Goal: Information Seeking & Learning: Learn about a topic

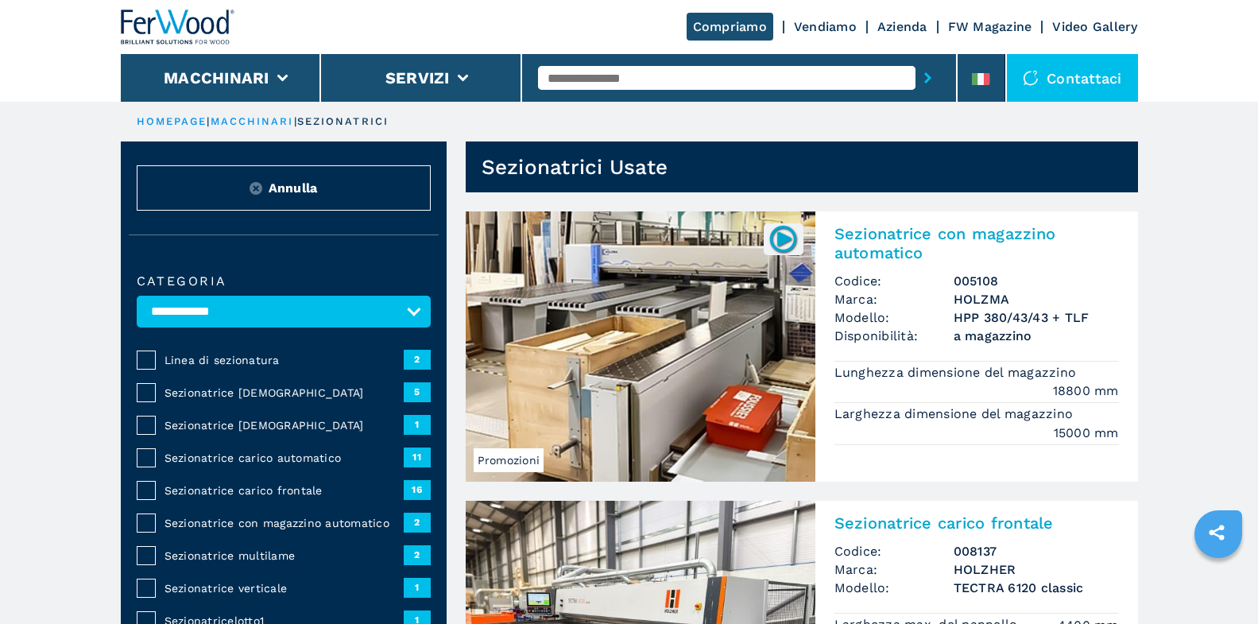
select select "**********"
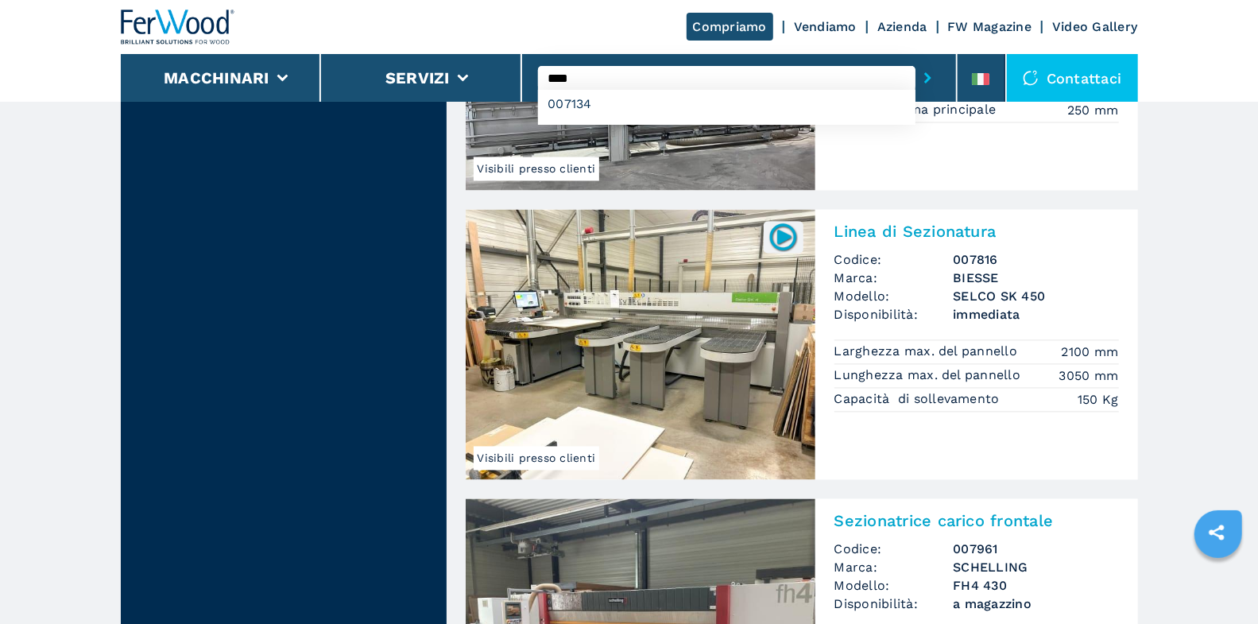
type input "****"
click at [915, 60] on button "submit-button" at bounding box center [927, 78] width 25 height 37
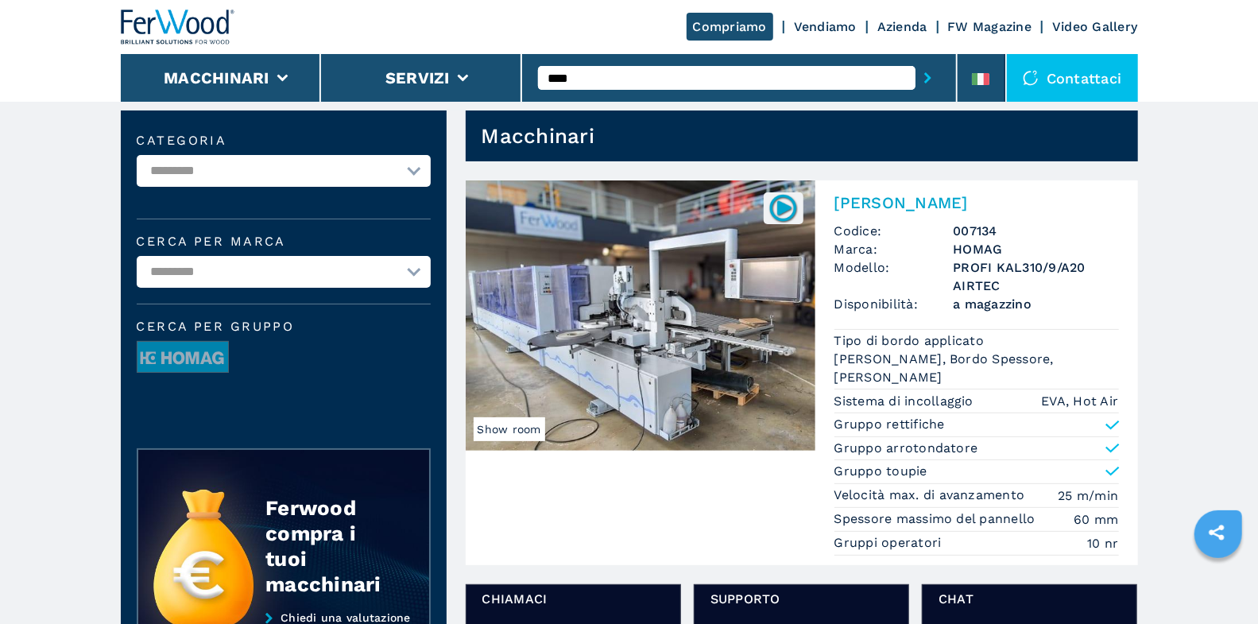
scroll to position [32, 0]
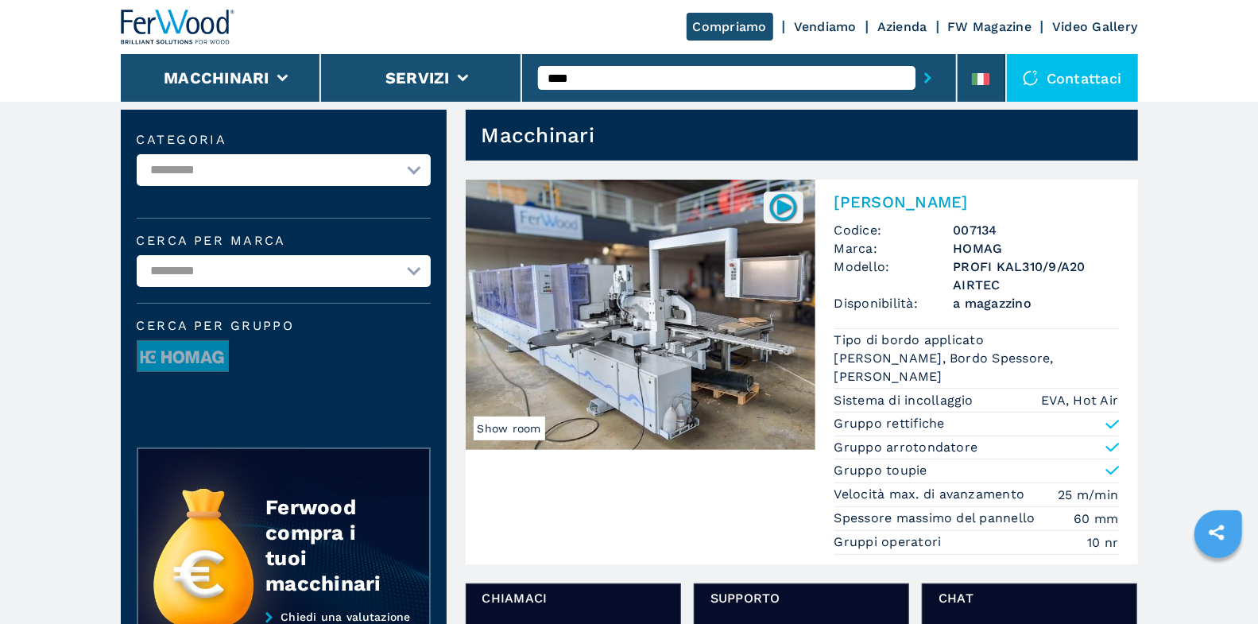
click at [578, 77] on input "****" at bounding box center [726, 78] width 377 height 24
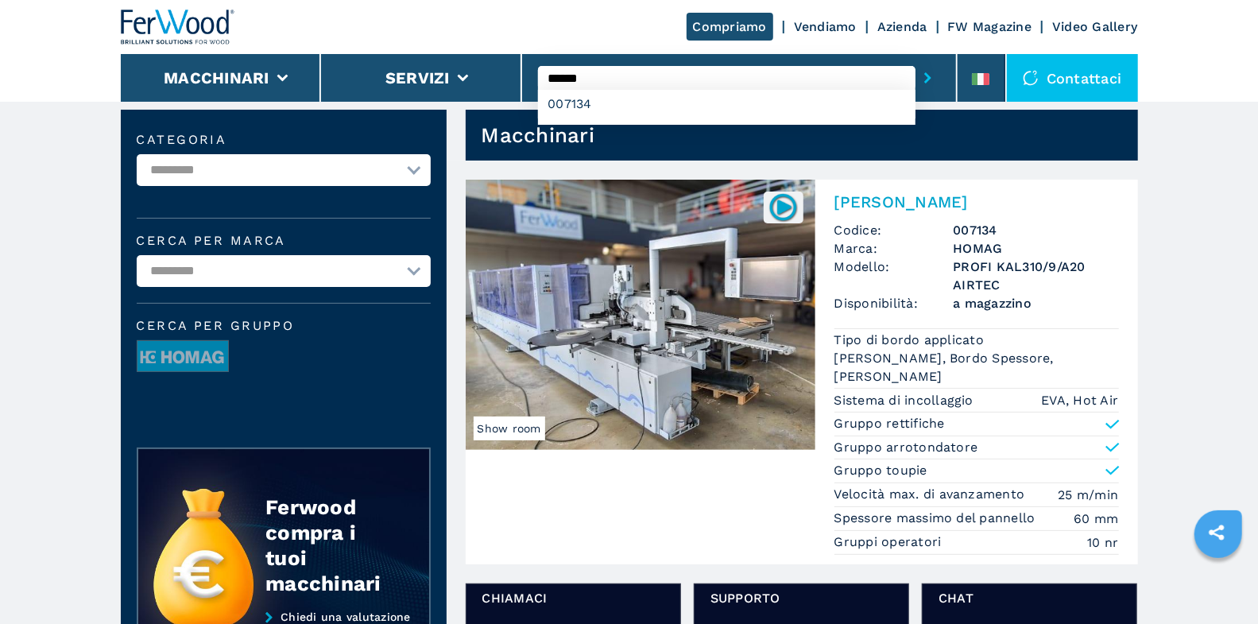
type input "******"
click at [915, 60] on button "submit-button" at bounding box center [927, 78] width 25 height 37
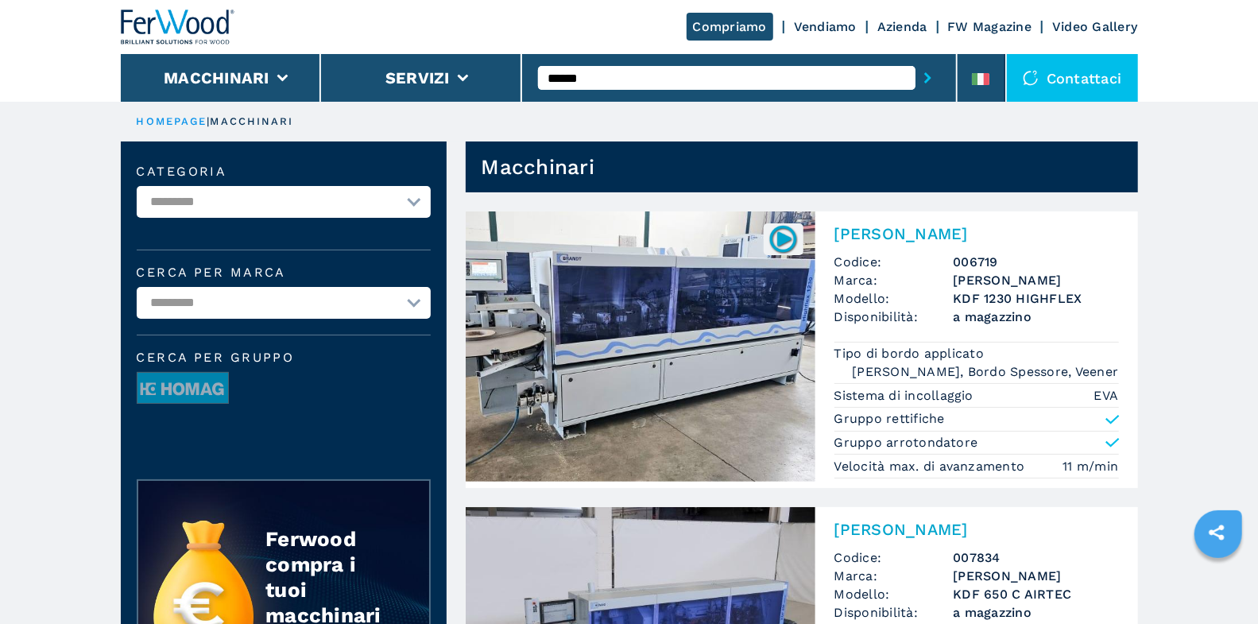
click at [586, 85] on input "******" at bounding box center [726, 78] width 377 height 24
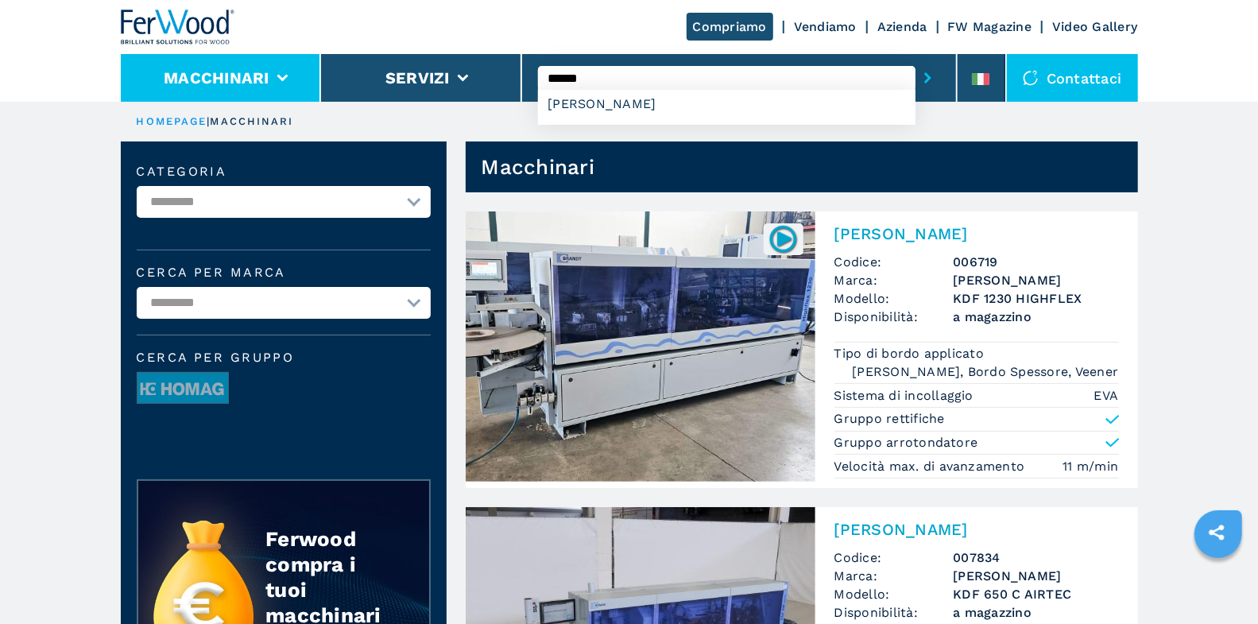
click at [298, 72] on li "Macchinari" at bounding box center [221, 78] width 201 height 48
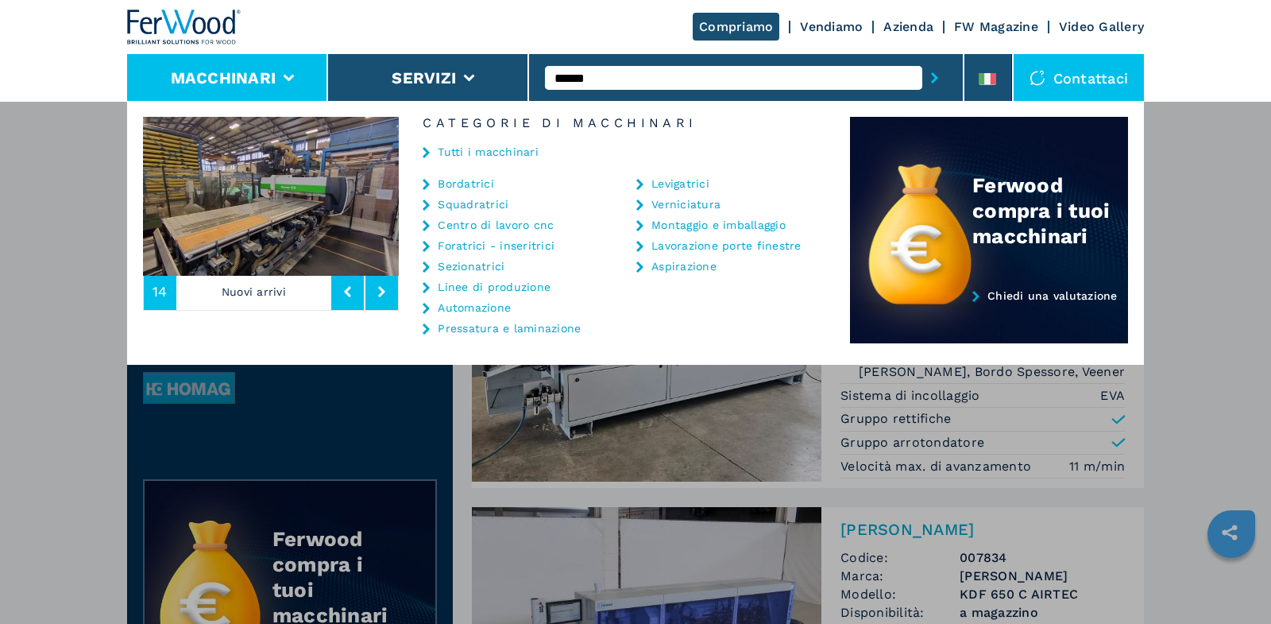
click at [463, 185] on link "Bordatrici" at bounding box center [466, 183] width 56 height 11
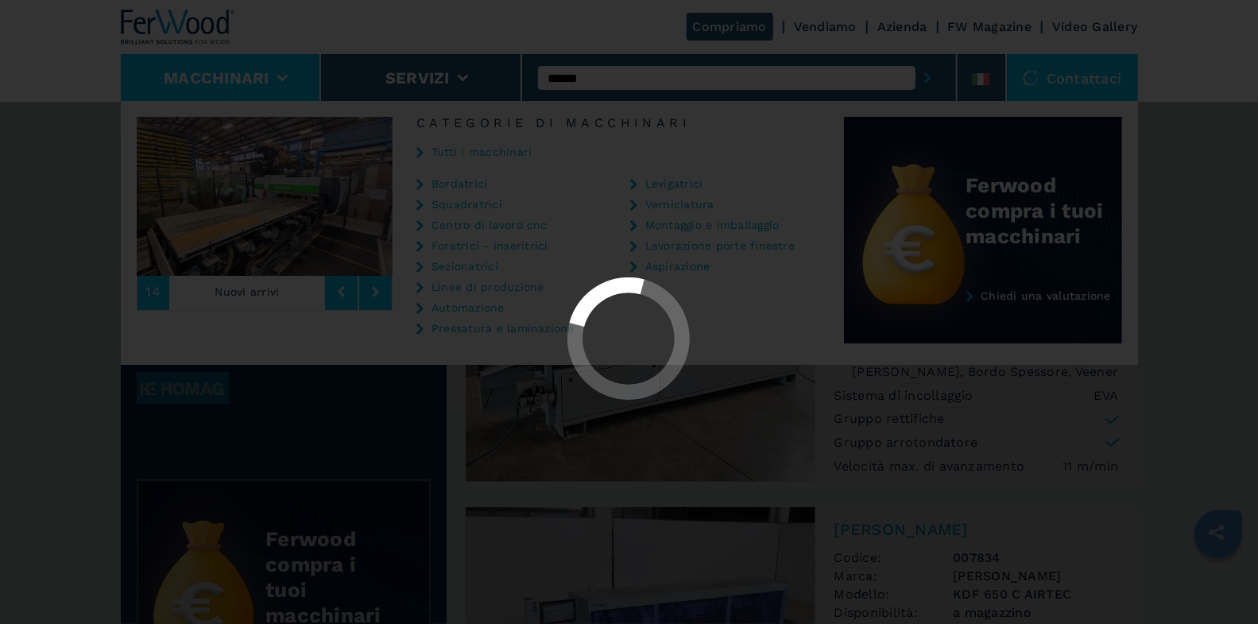
select select "**********"
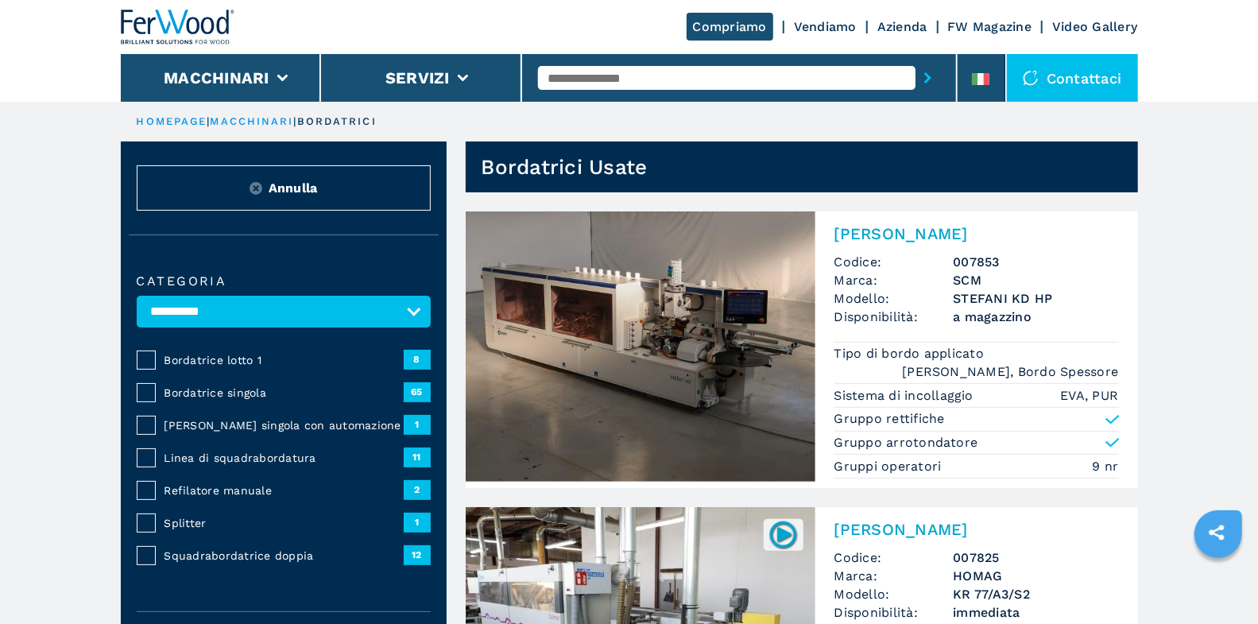
click at [238, 395] on span "Bordatrice singola" at bounding box center [283, 393] width 239 height 16
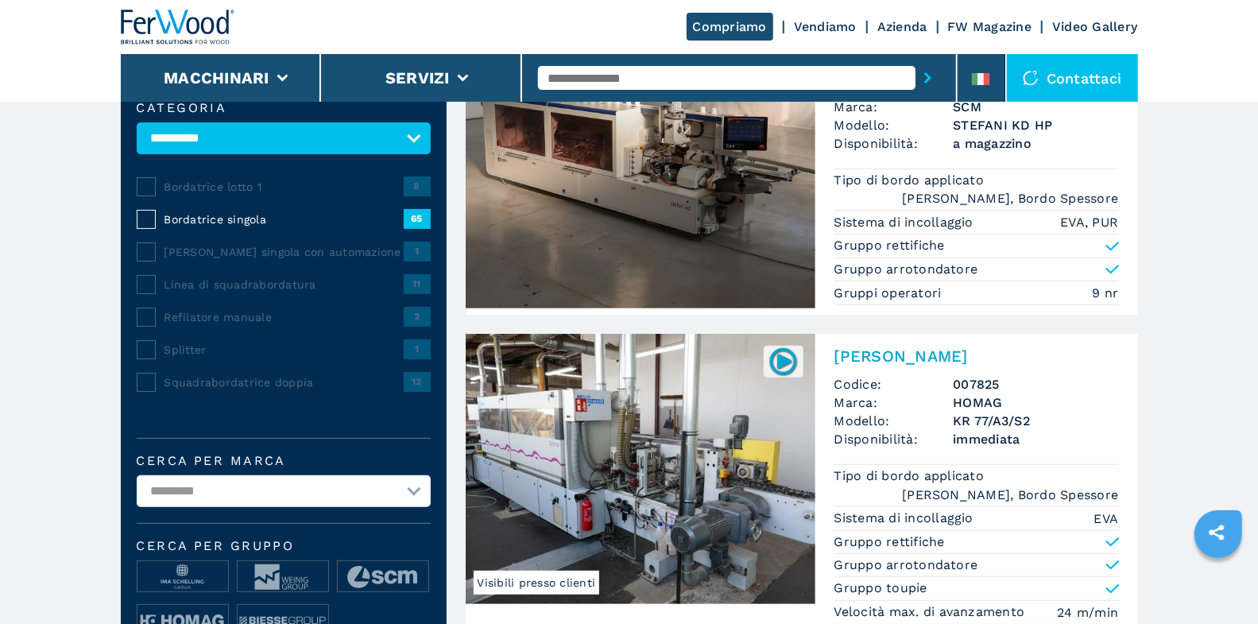
scroll to position [462, 0]
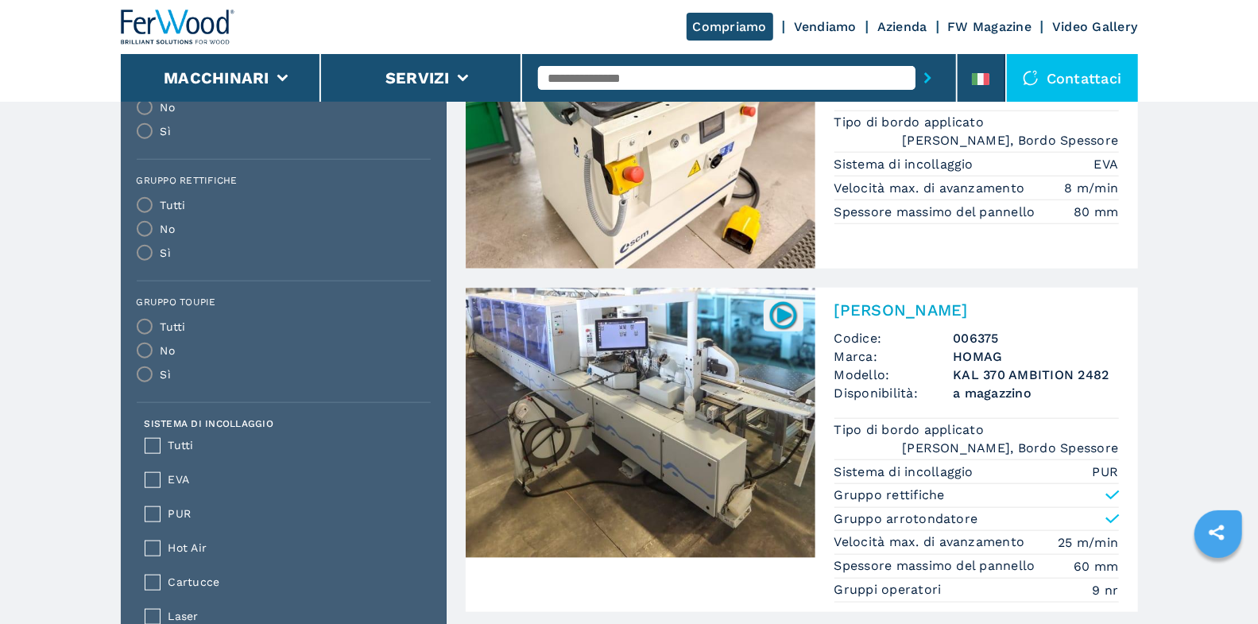
click at [178, 551] on span "Hot Air" at bounding box center [294, 548] width 253 height 18
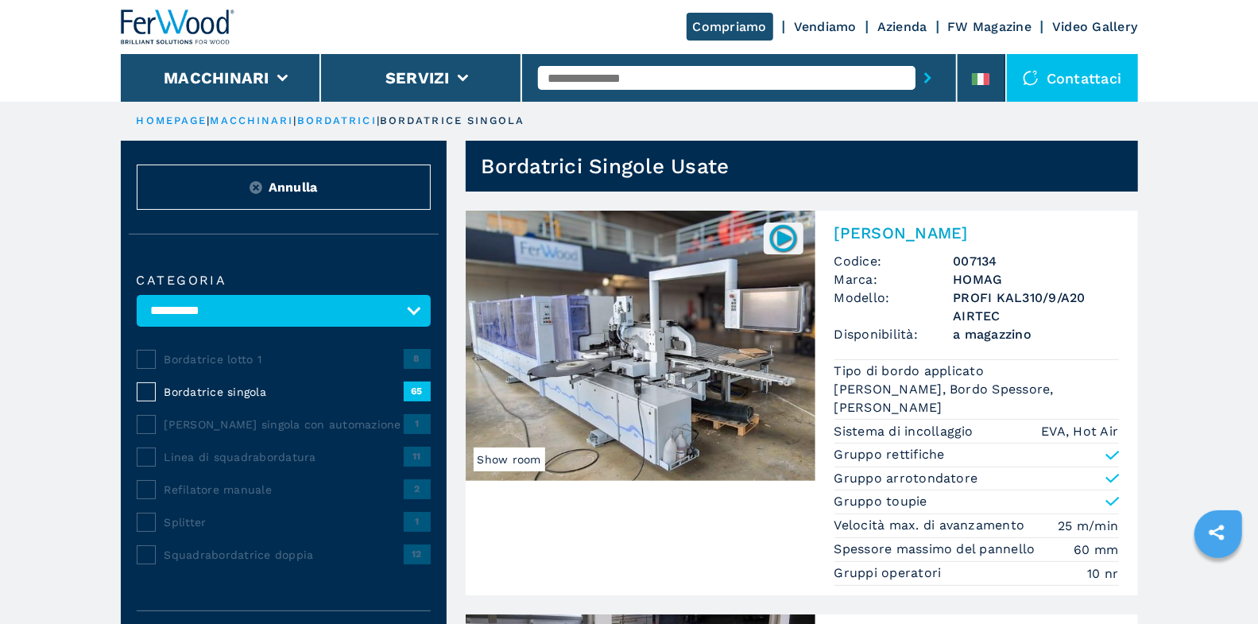
scroll to position [0, 0]
click at [695, 343] on img at bounding box center [641, 346] width 350 height 270
click at [861, 213] on div "Bordatrice Singola Codice: 007134 Marca: HOMAG Modello: PROFI KAL310/9/A20 AIRT…" at bounding box center [976, 403] width 323 height 385
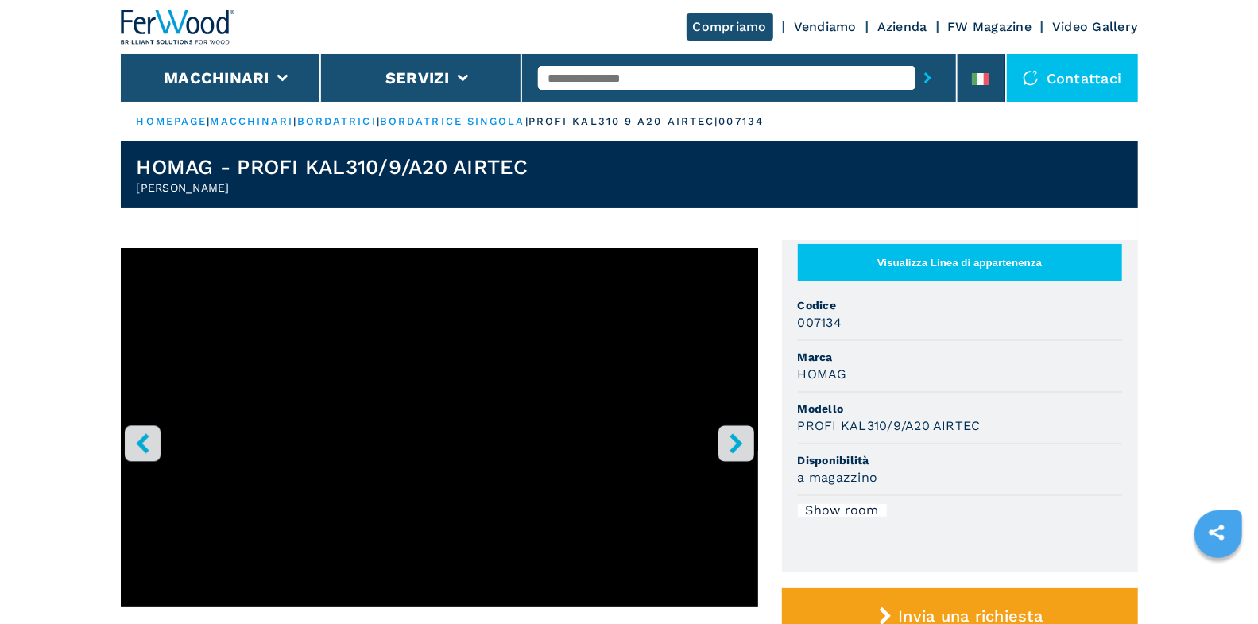
click at [734, 439] on icon "right-button" at bounding box center [735, 443] width 13 height 20
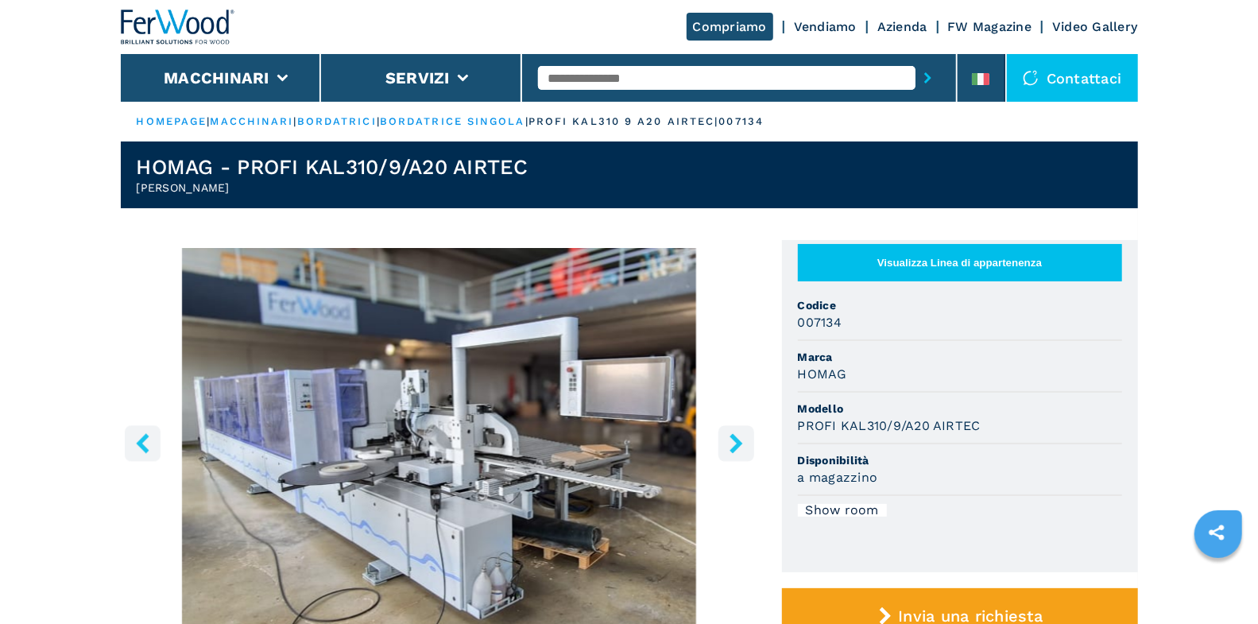
click at [734, 439] on icon "right-button" at bounding box center [735, 443] width 13 height 20
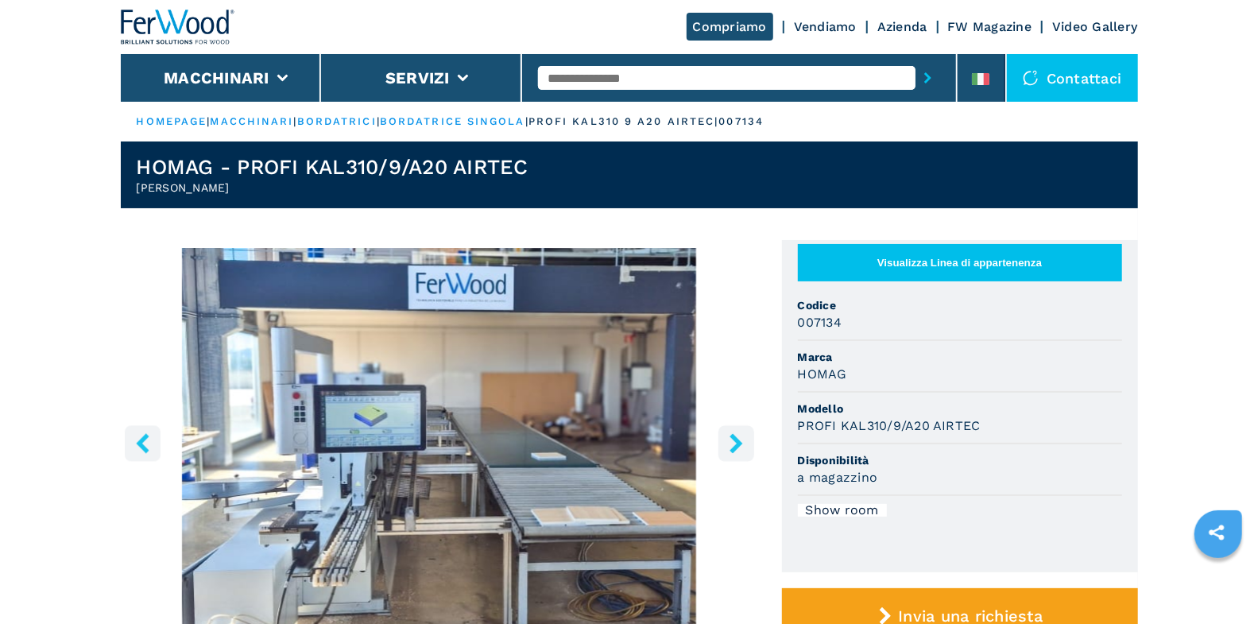
click at [734, 439] on icon "right-button" at bounding box center [735, 443] width 13 height 20
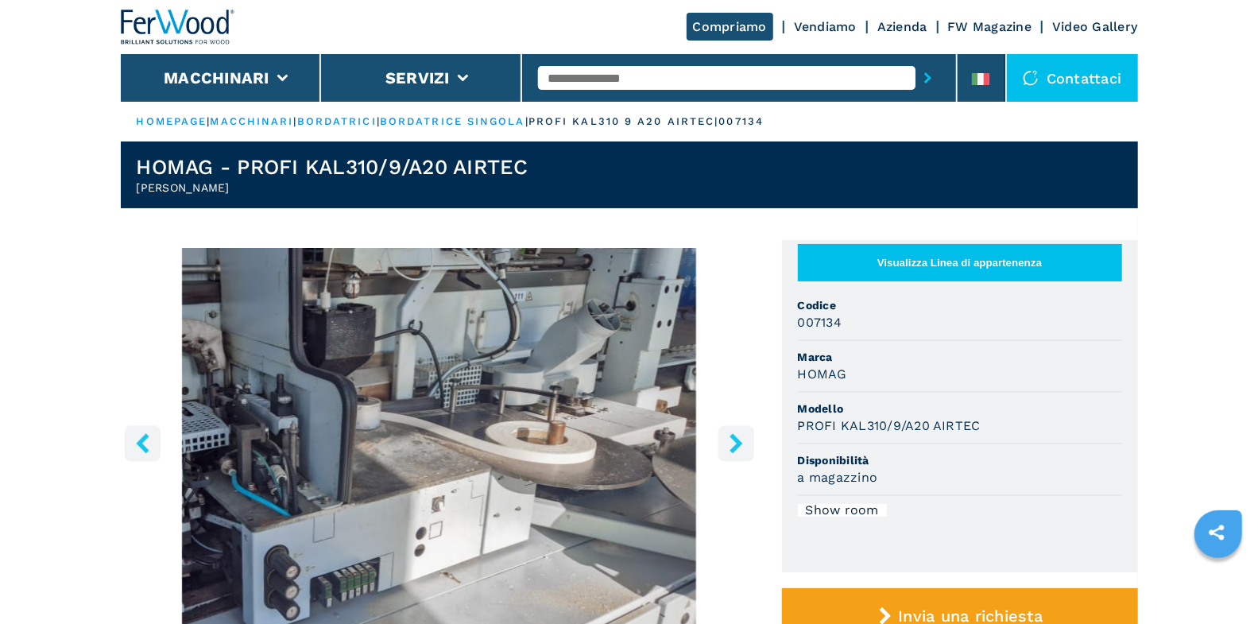
click at [734, 439] on icon "right-button" at bounding box center [735, 443] width 13 height 20
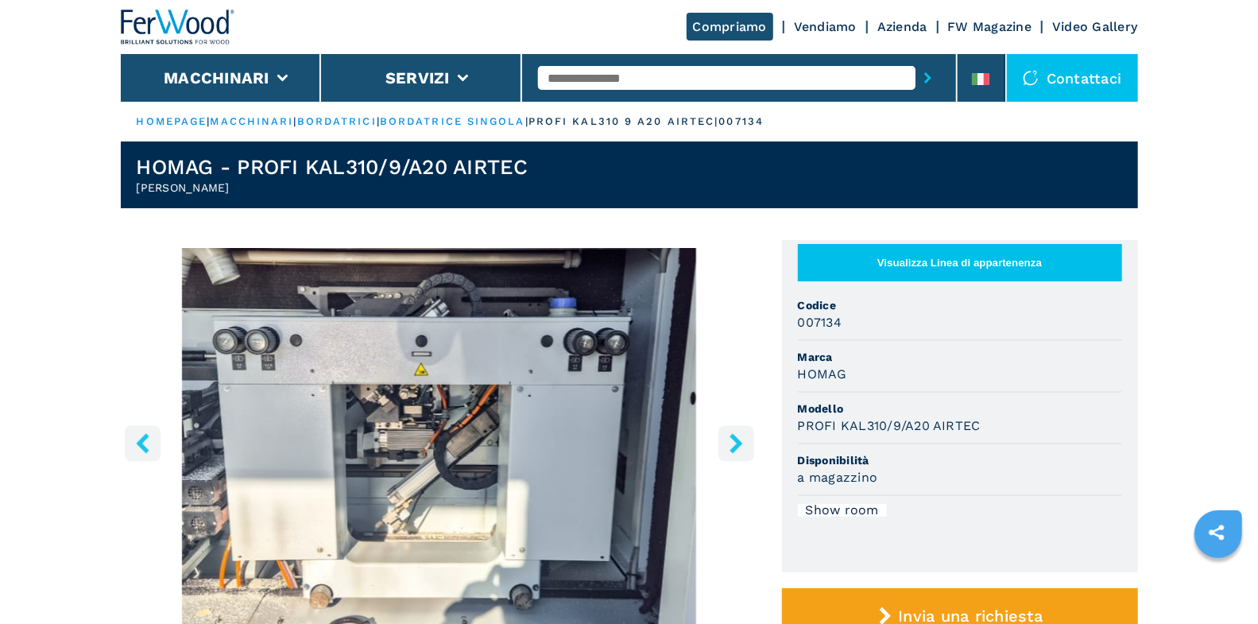
click at [734, 439] on icon "right-button" at bounding box center [735, 443] width 13 height 20
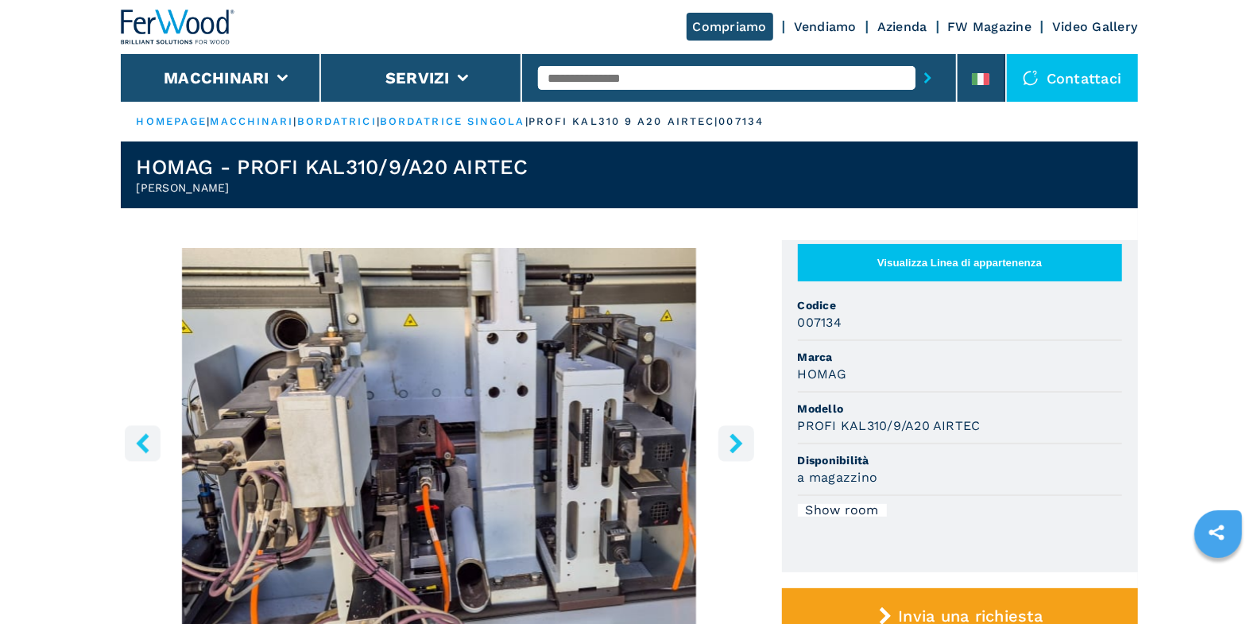
click at [734, 439] on icon "right-button" at bounding box center [735, 443] width 13 height 20
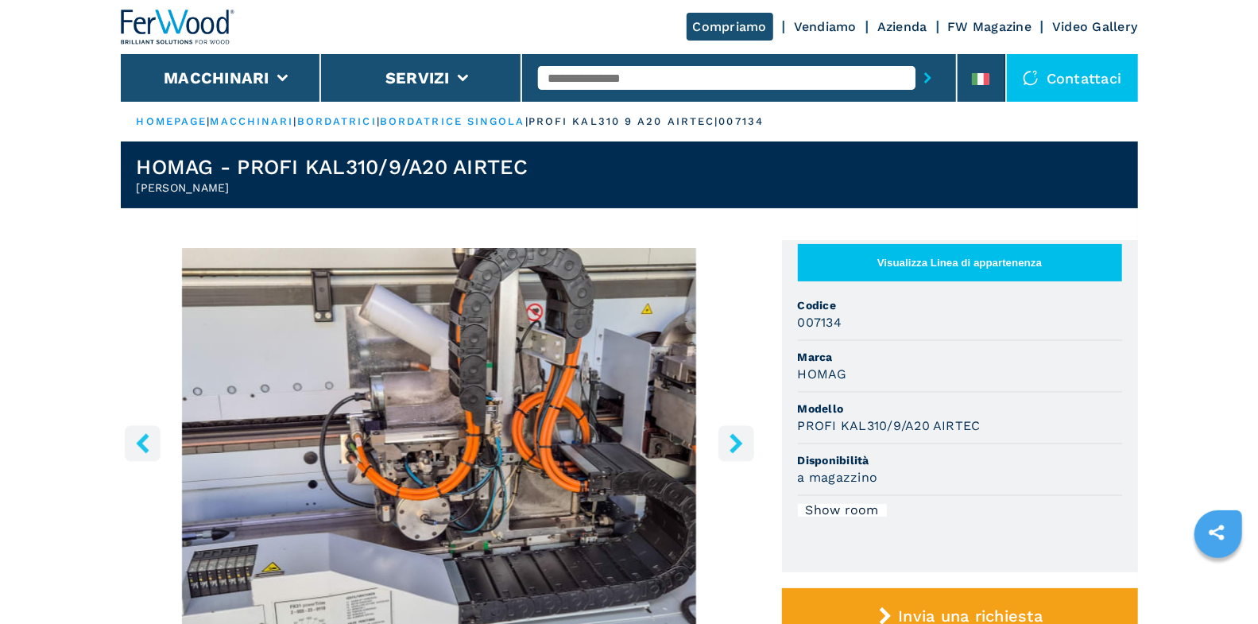
click at [734, 439] on icon "right-button" at bounding box center [735, 443] width 13 height 20
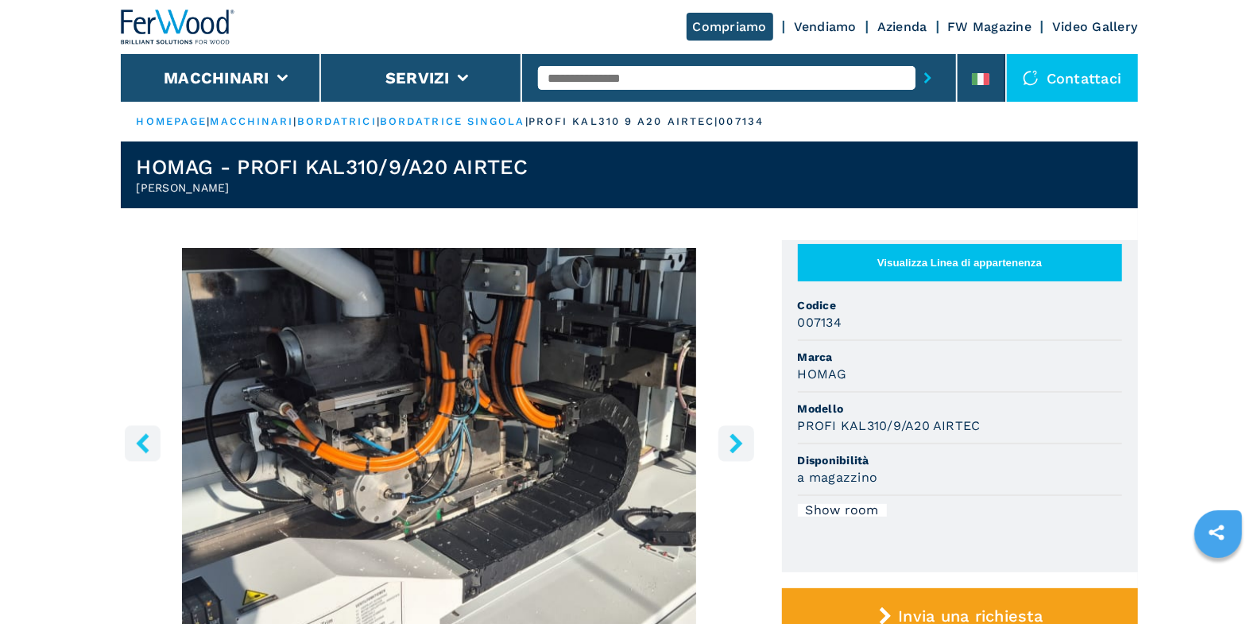
click at [734, 439] on icon "right-button" at bounding box center [735, 443] width 13 height 20
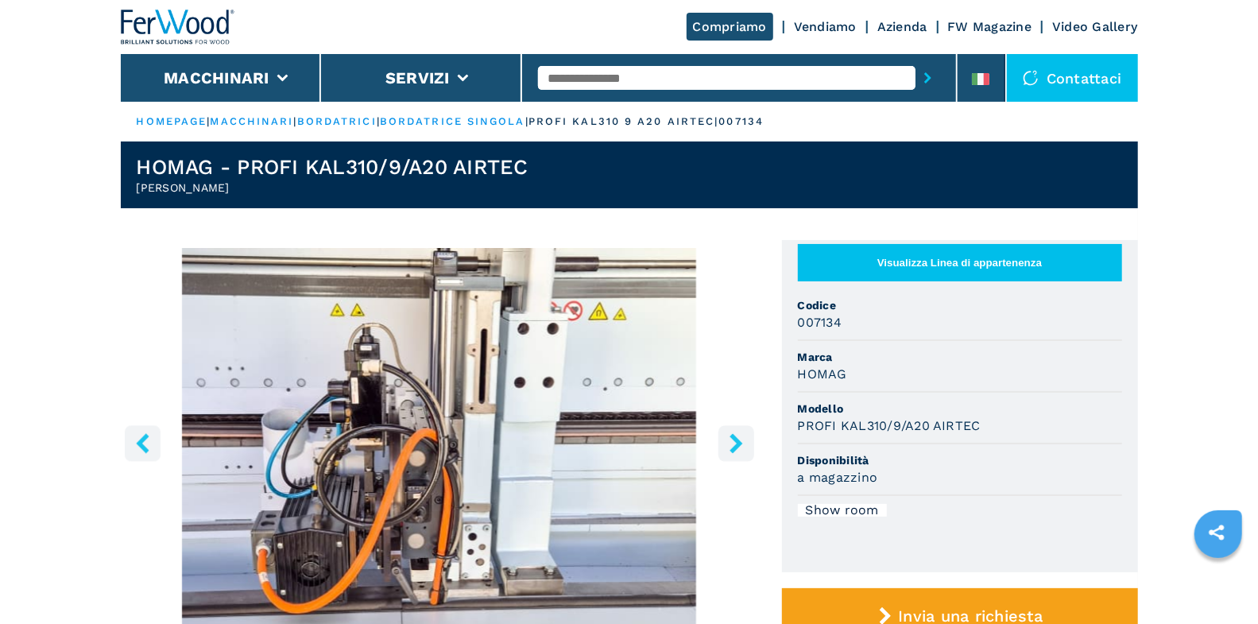
click at [734, 439] on icon "right-button" at bounding box center [735, 443] width 13 height 20
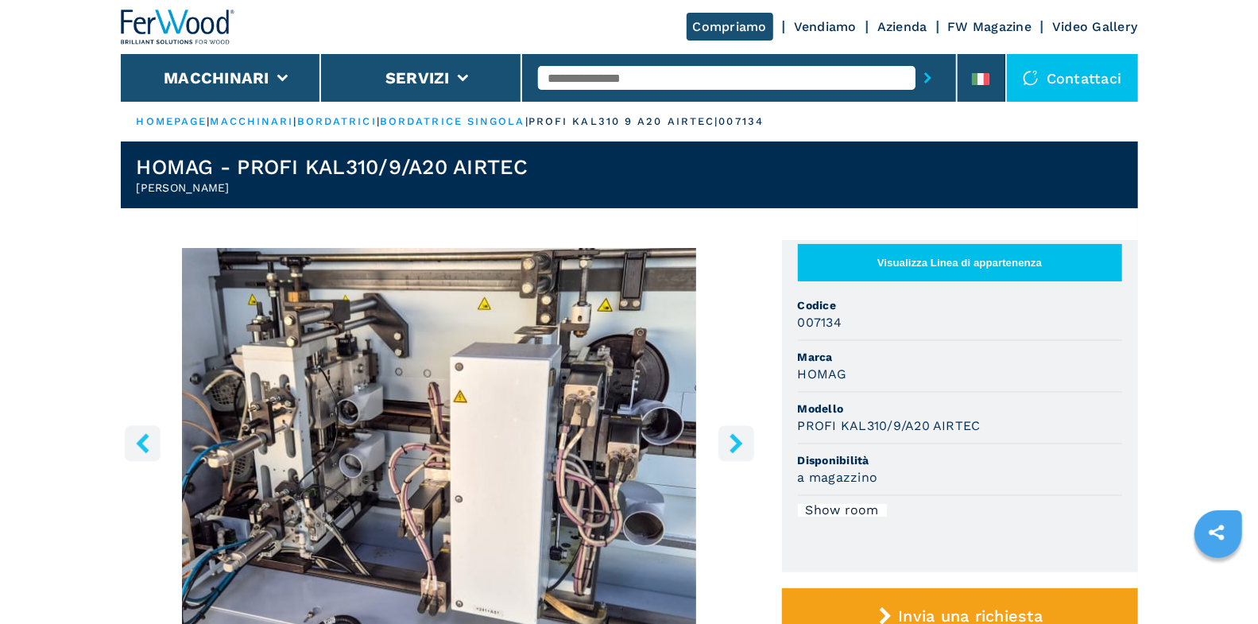
click at [734, 439] on icon "right-button" at bounding box center [735, 443] width 13 height 20
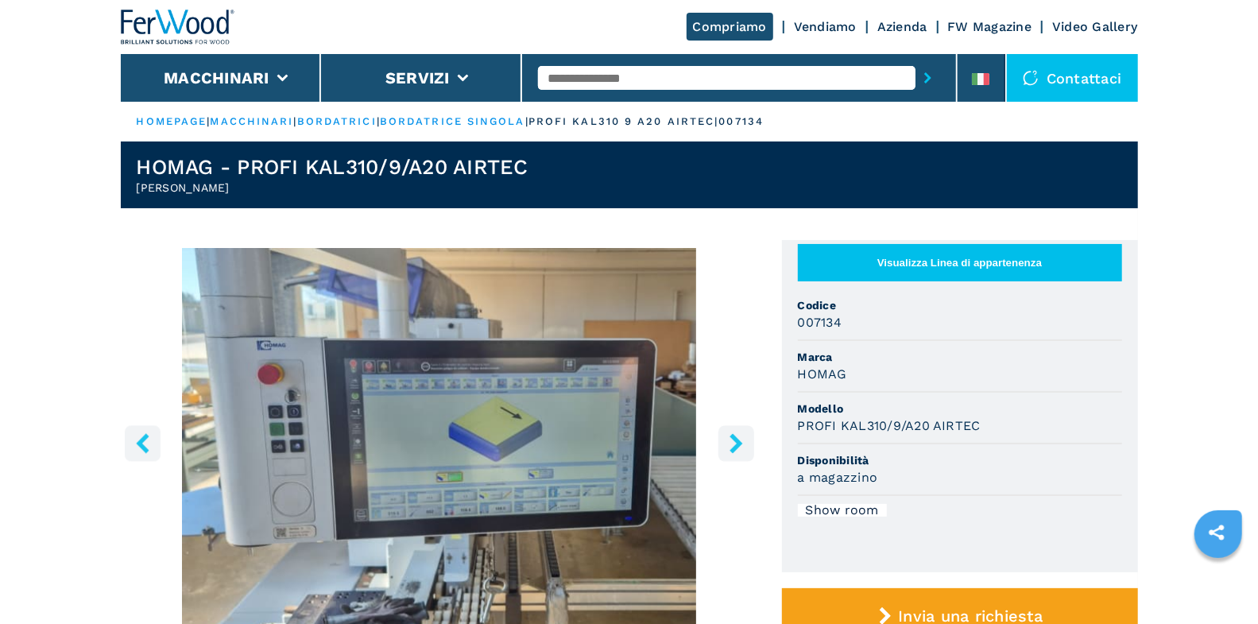
click at [734, 439] on icon "right-button" at bounding box center [735, 443] width 13 height 20
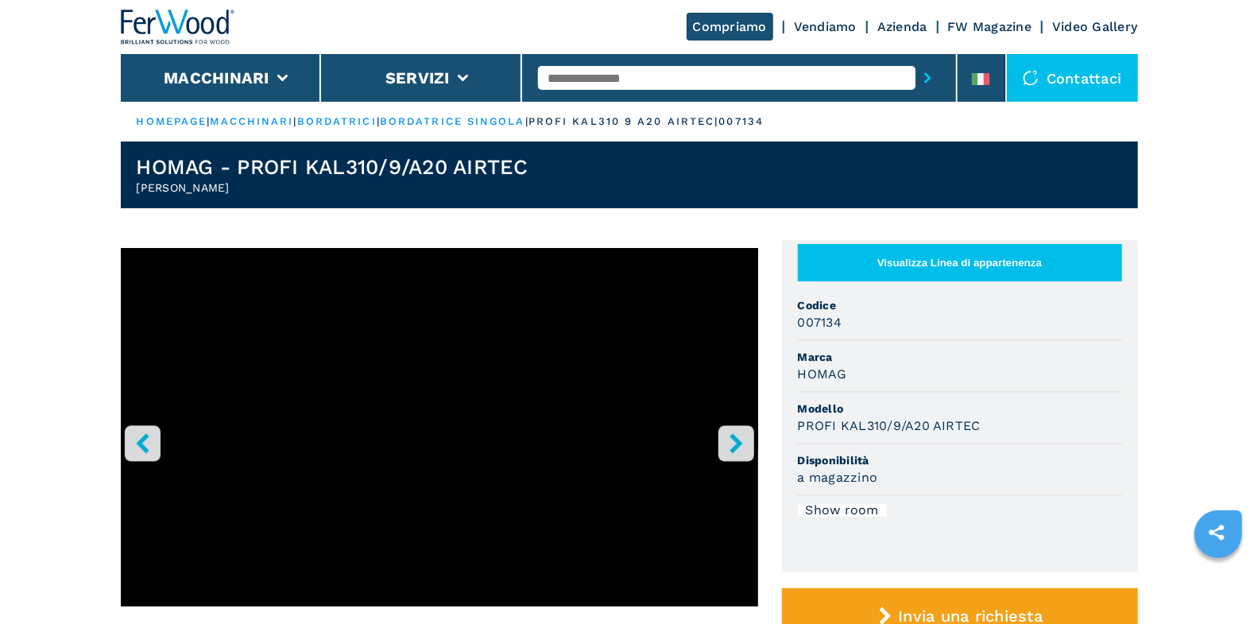
click at [734, 439] on icon "right-button" at bounding box center [735, 443] width 13 height 20
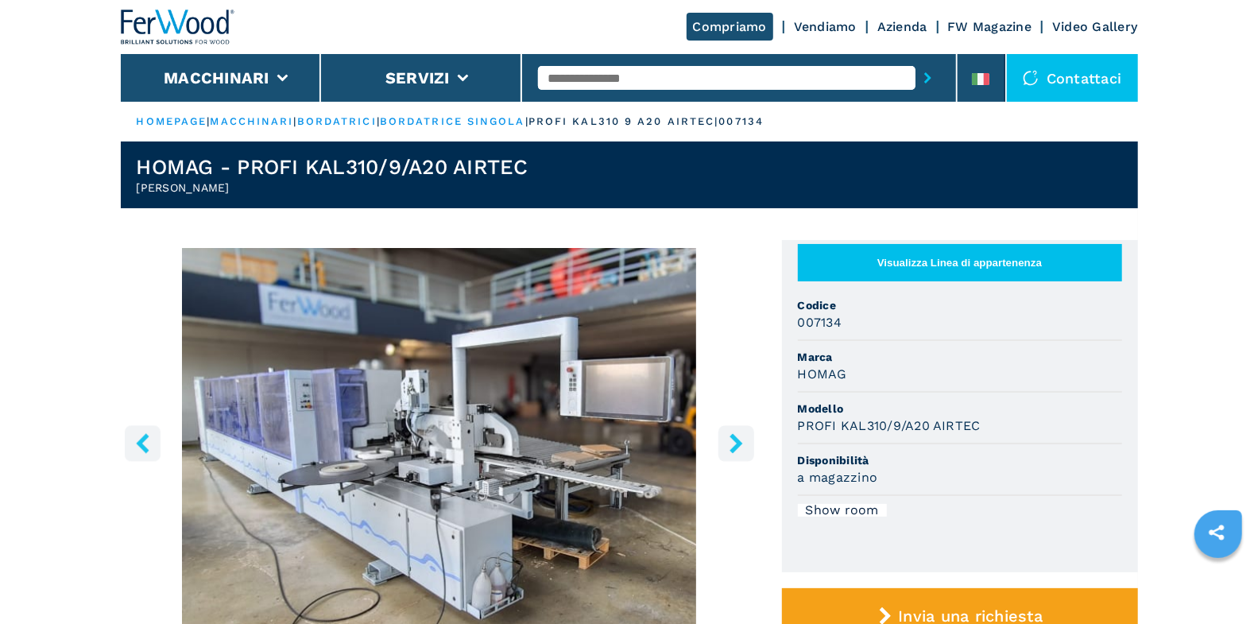
click at [734, 439] on icon "right-button" at bounding box center [735, 443] width 13 height 20
click at [732, 443] on icon "right-button" at bounding box center [736, 443] width 20 height 20
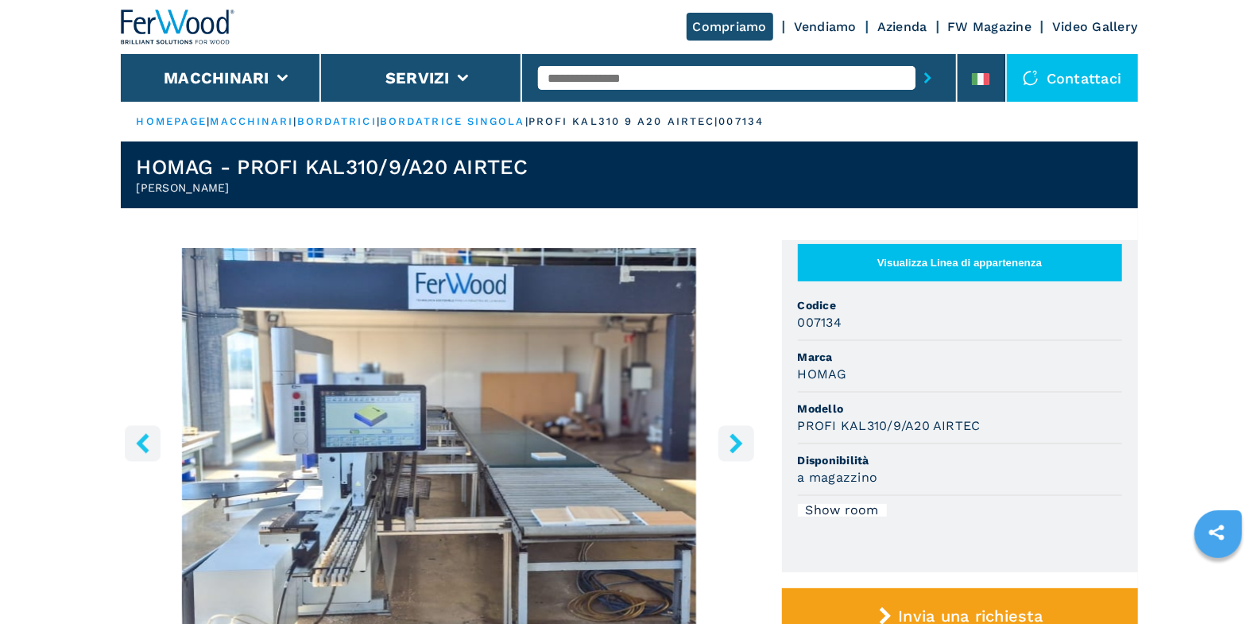
click at [738, 445] on icon "right-button" at bounding box center [735, 443] width 13 height 20
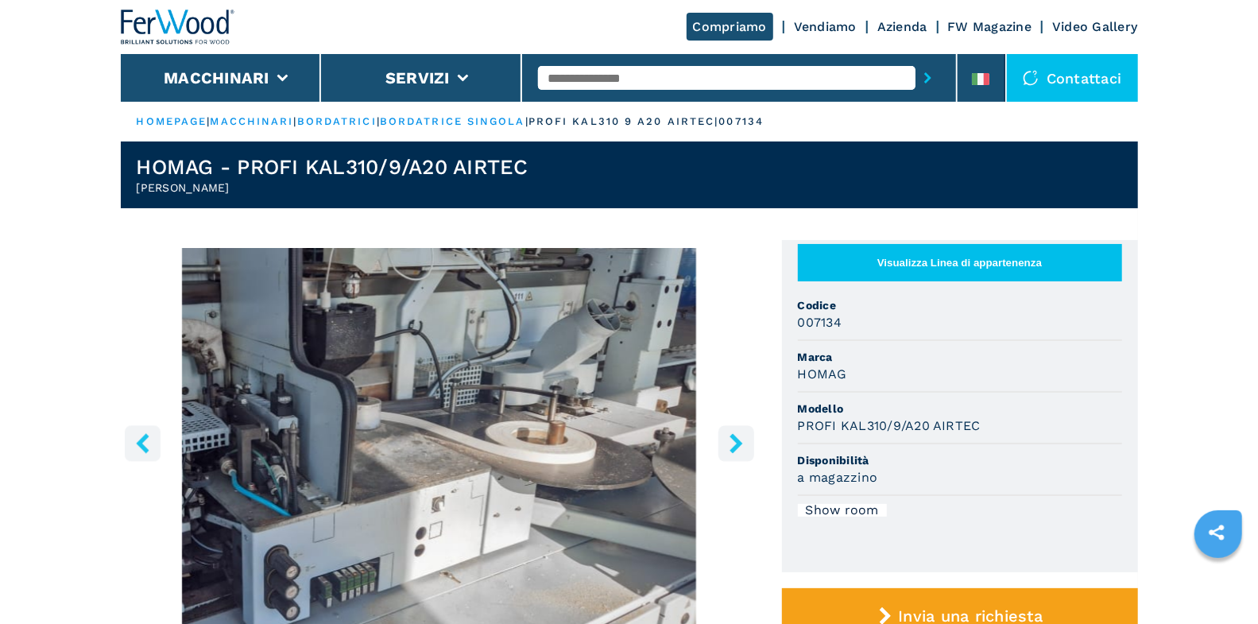
click at [739, 434] on icon "right-button" at bounding box center [736, 443] width 20 height 20
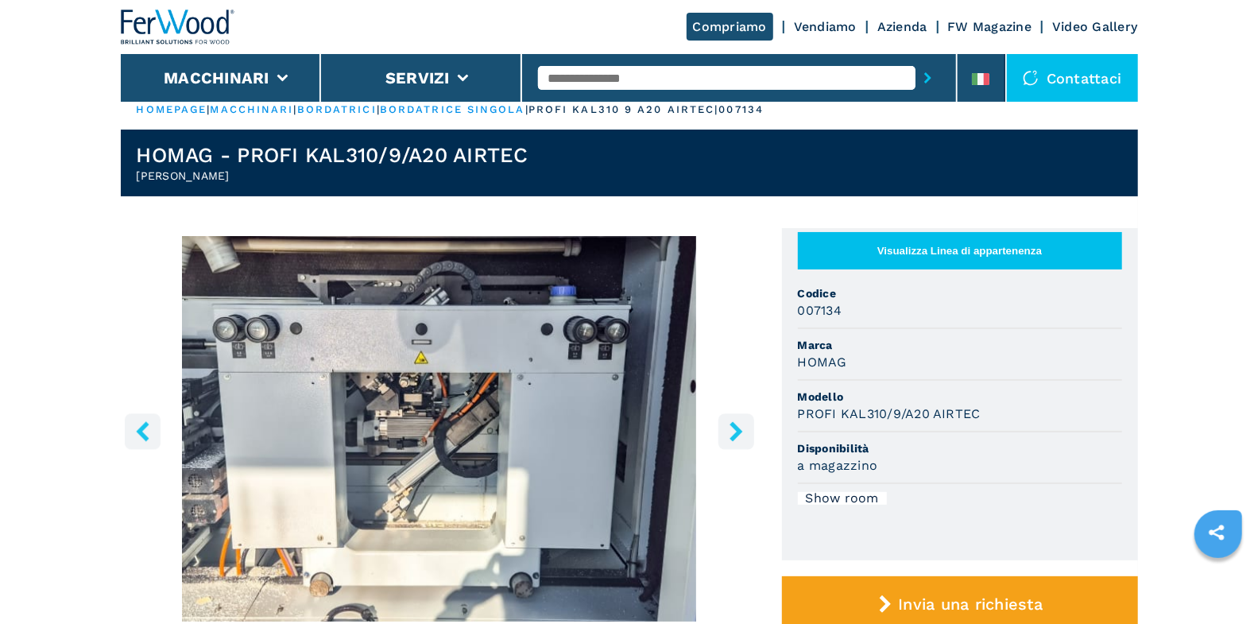
scroll to position [30, 0]
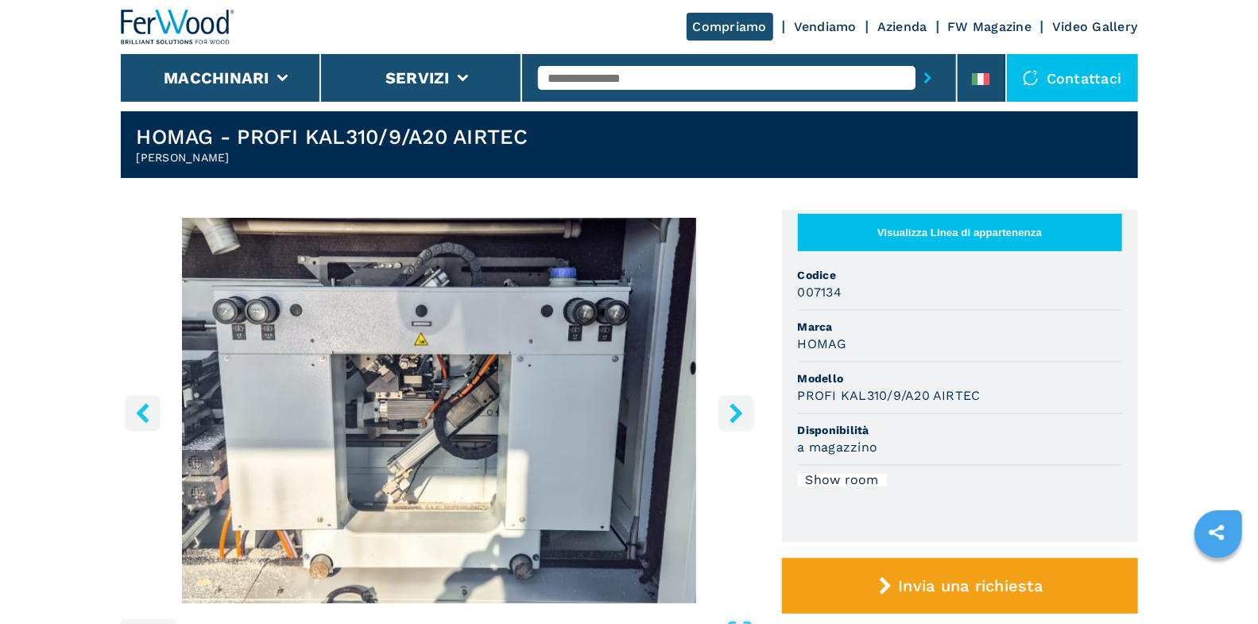
click at [613, 85] on input "text" at bounding box center [726, 78] width 377 height 24
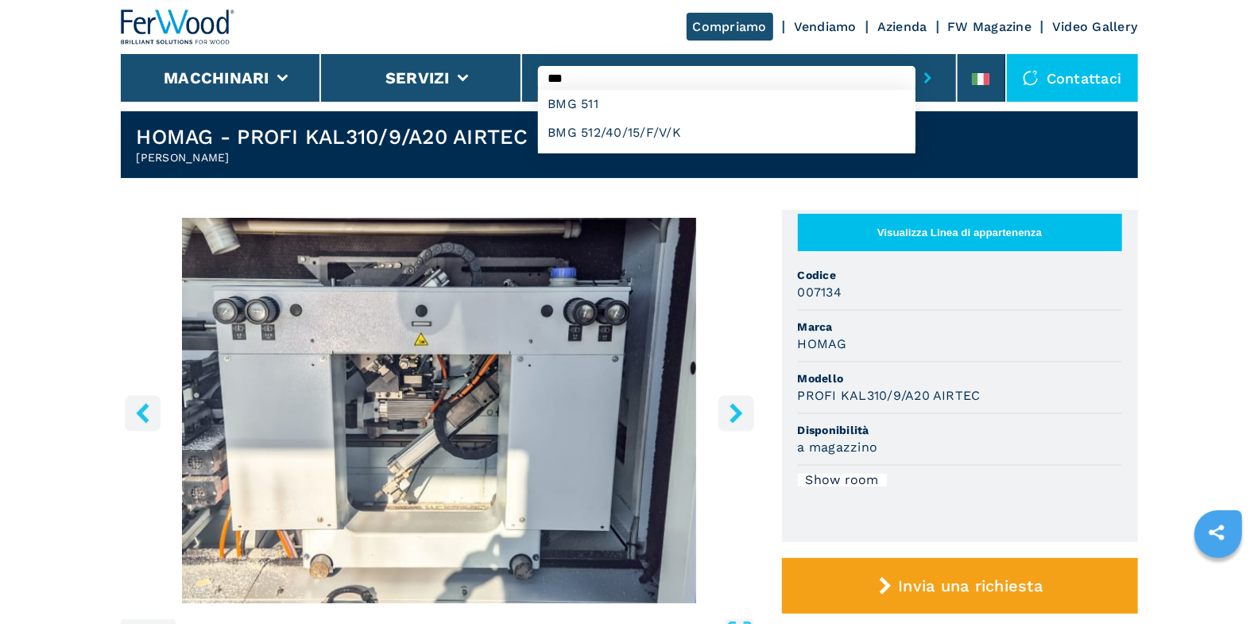
type input "***"
click at [915, 60] on button "submit-button" at bounding box center [927, 78] width 25 height 37
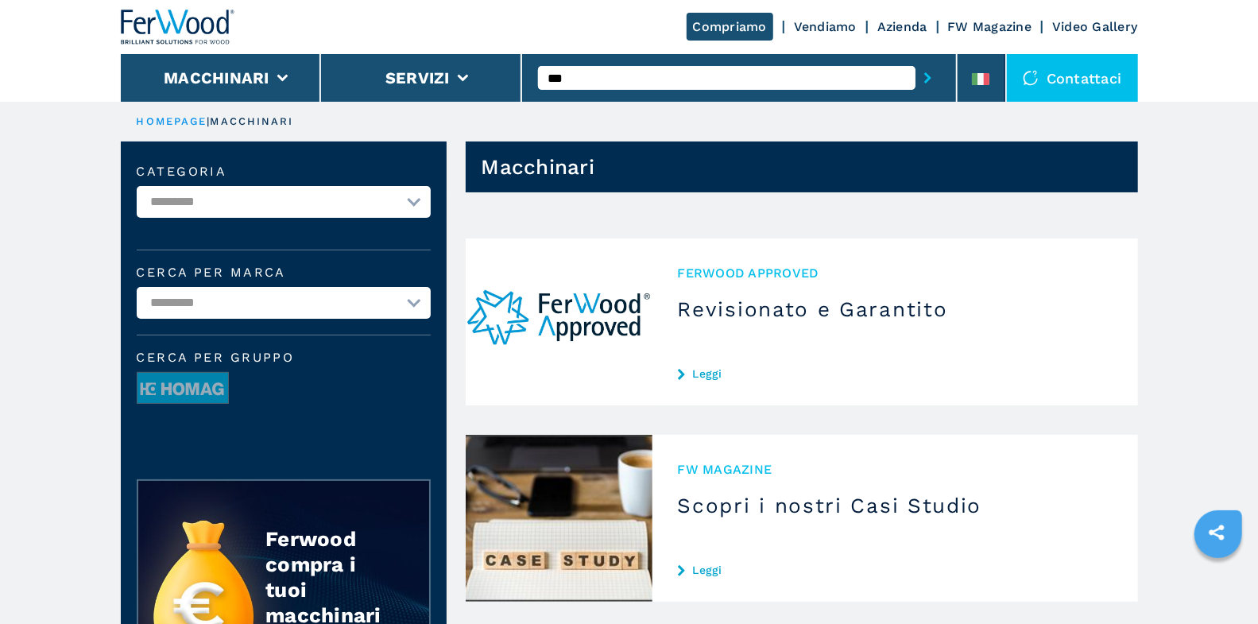
click at [612, 72] on input "***" at bounding box center [726, 78] width 377 height 24
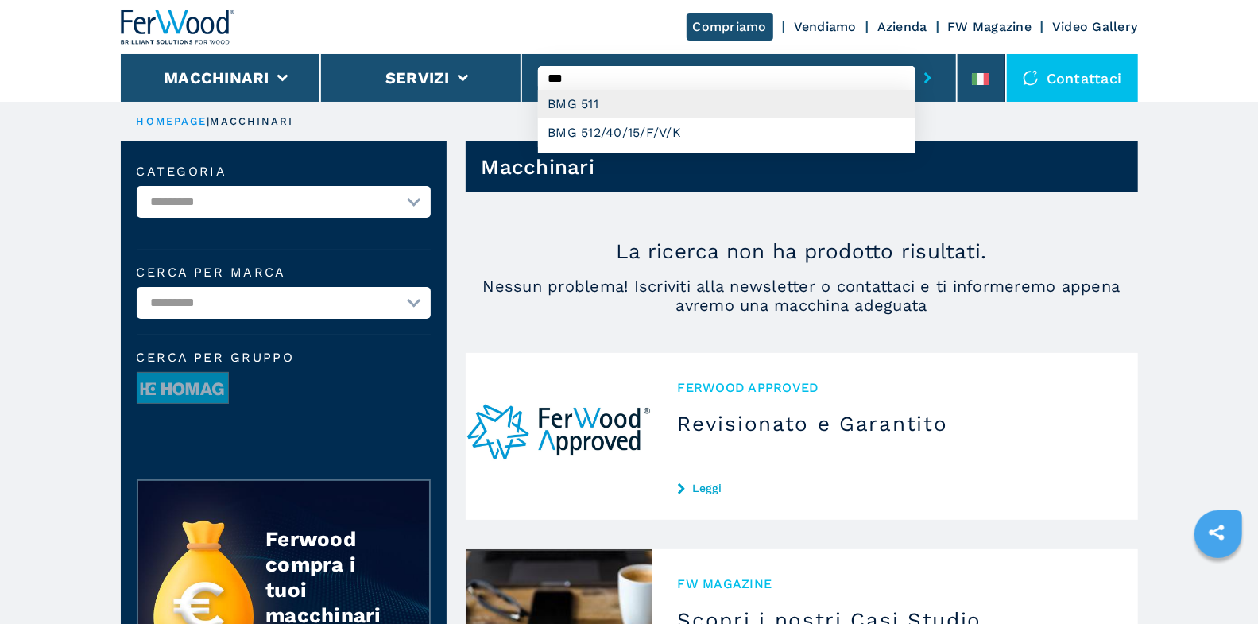
click at [624, 113] on div "BMG 511" at bounding box center [726, 104] width 377 height 29
type input "*******"
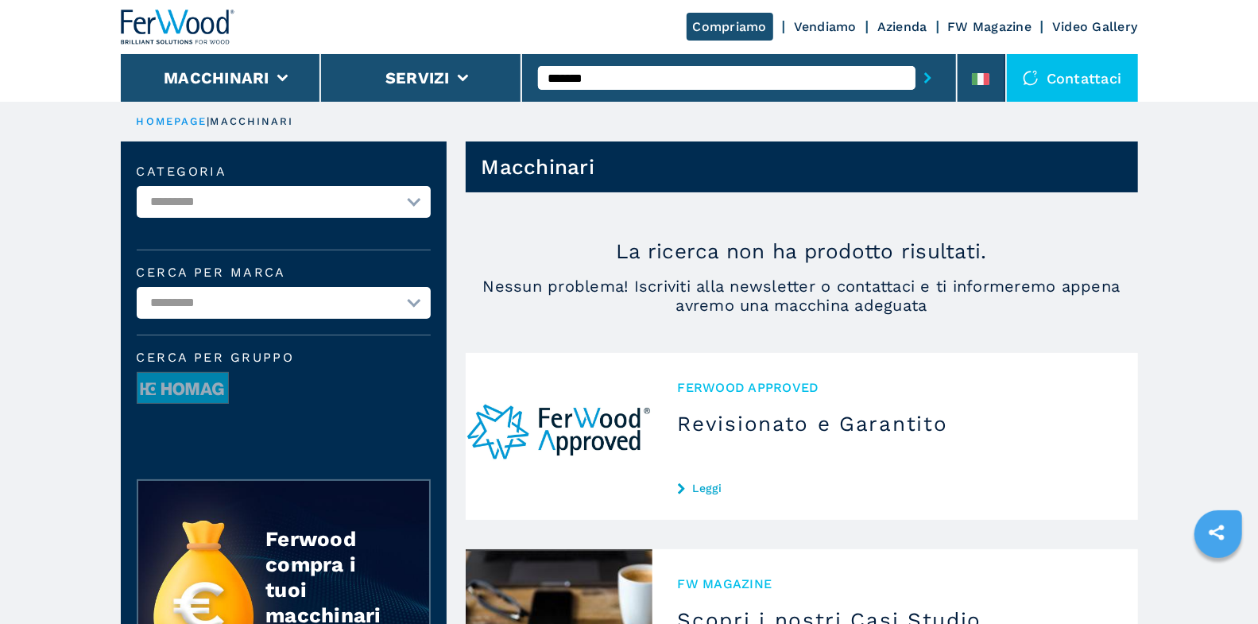
click at [936, 79] on button "submit-button" at bounding box center [927, 78] width 25 height 37
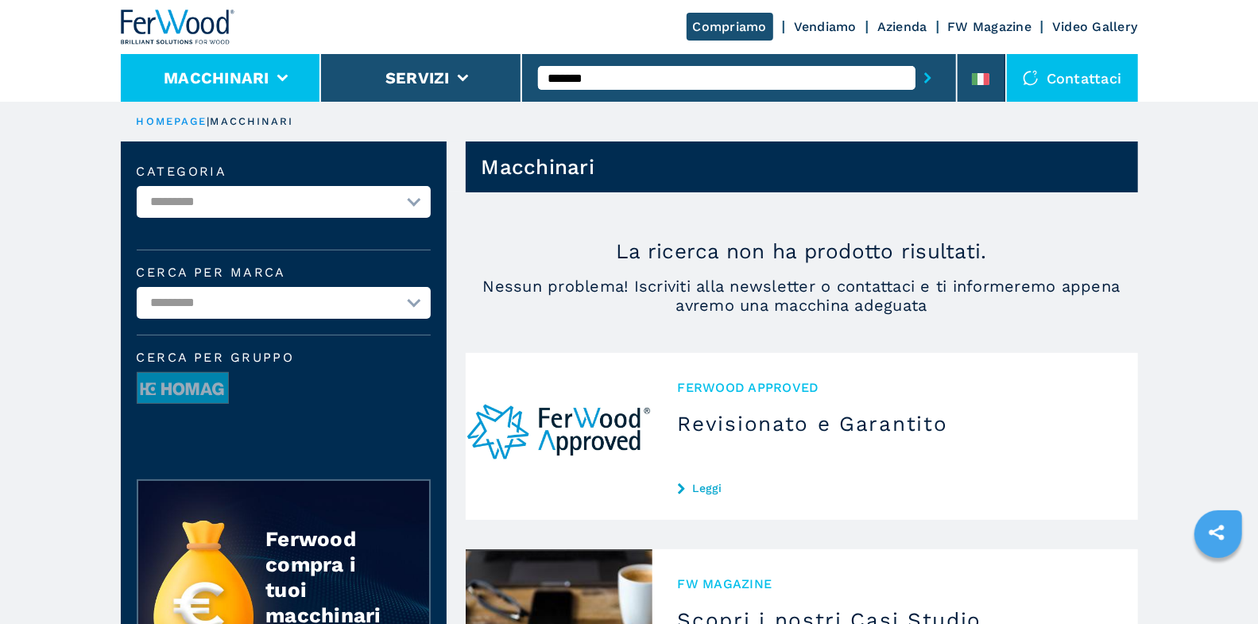
click at [315, 81] on li "Macchinari" at bounding box center [221, 78] width 201 height 48
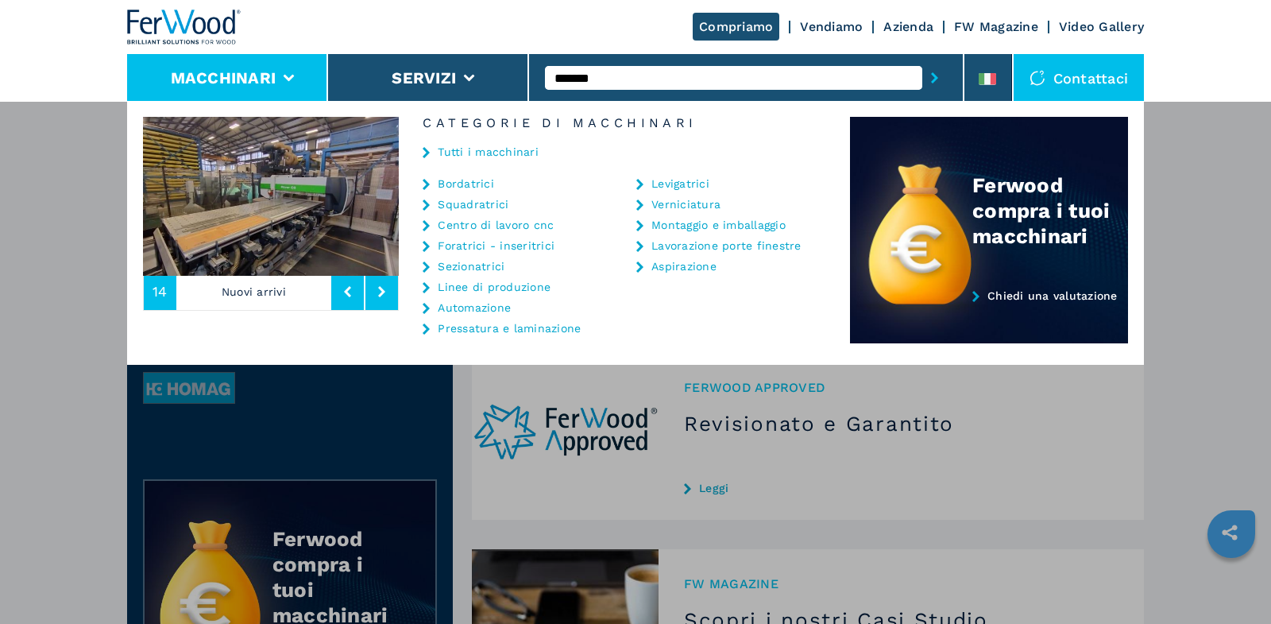
click at [472, 219] on link "Centro di lavoro cnc" at bounding box center [496, 224] width 116 height 11
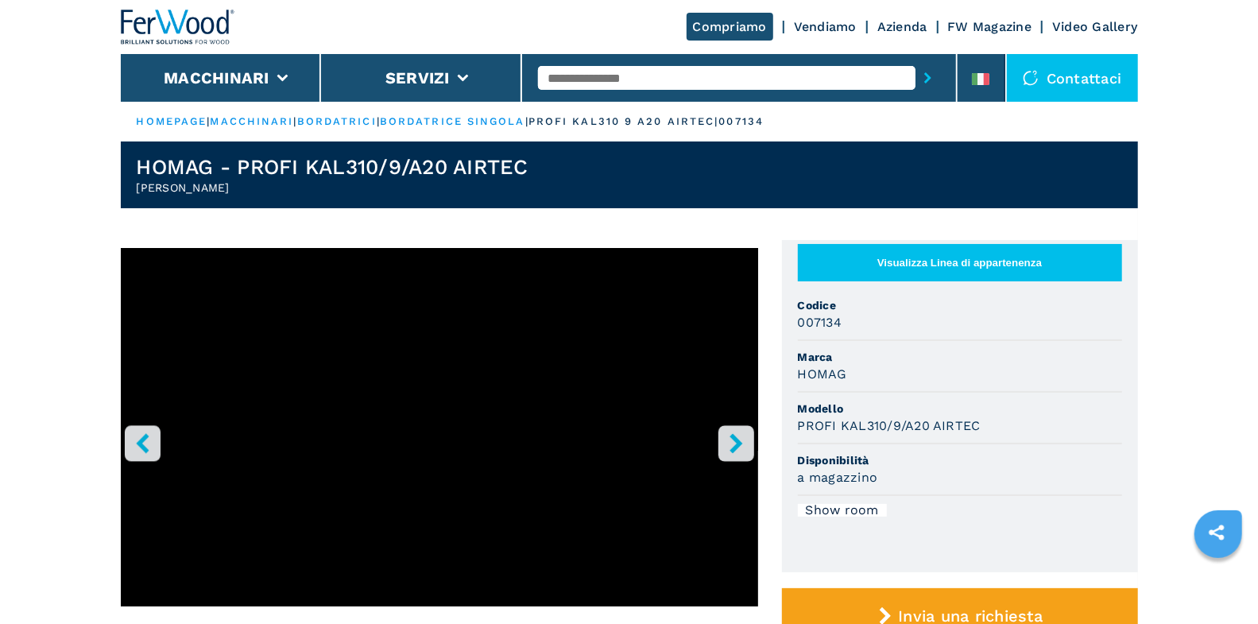
click at [737, 434] on icon "right-button" at bounding box center [736, 443] width 20 height 20
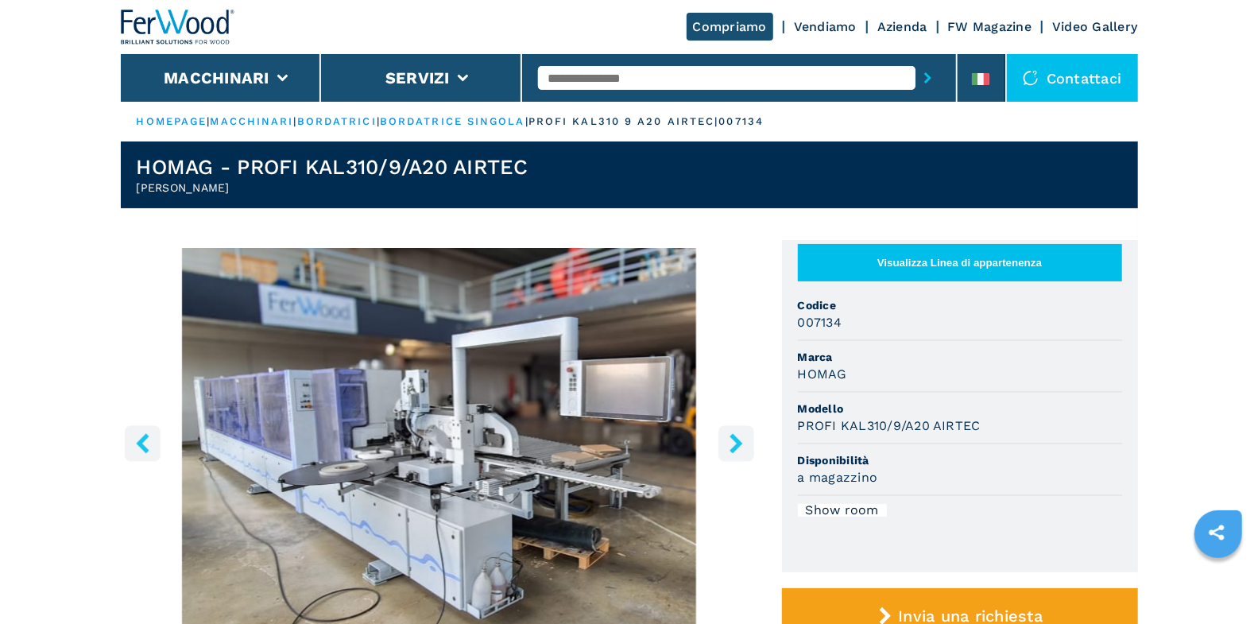
click at [883, 265] on button "Visualizza Linea di appartenenza" at bounding box center [960, 262] width 324 height 37
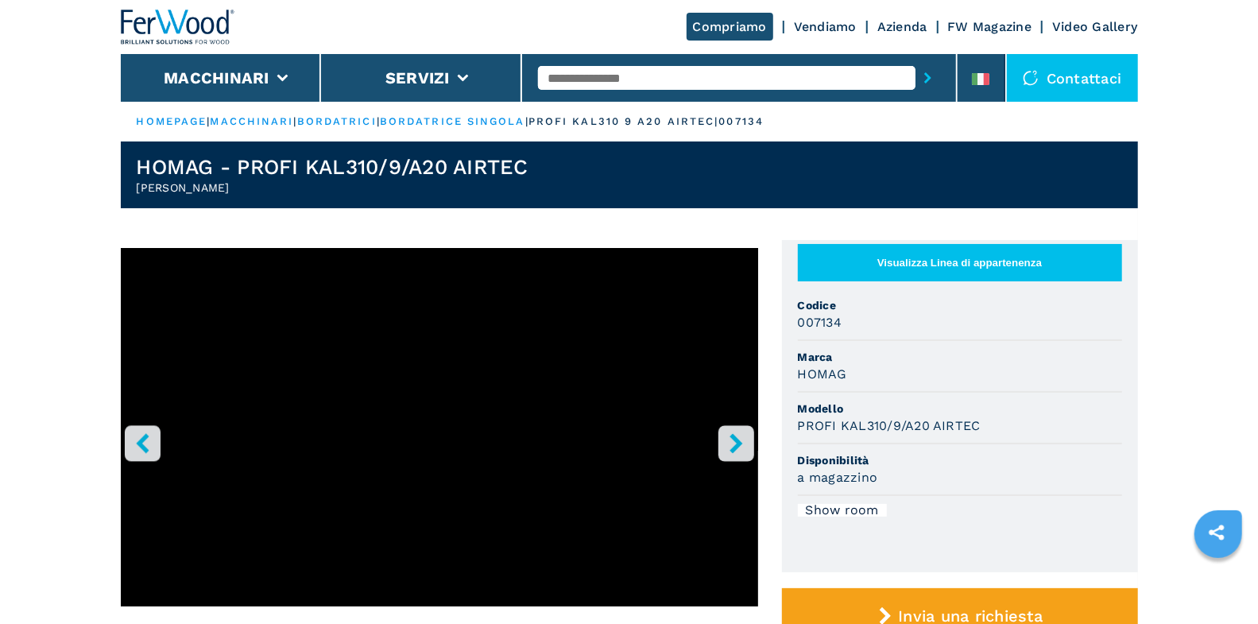
click at [739, 436] on icon "right-button" at bounding box center [736, 443] width 20 height 20
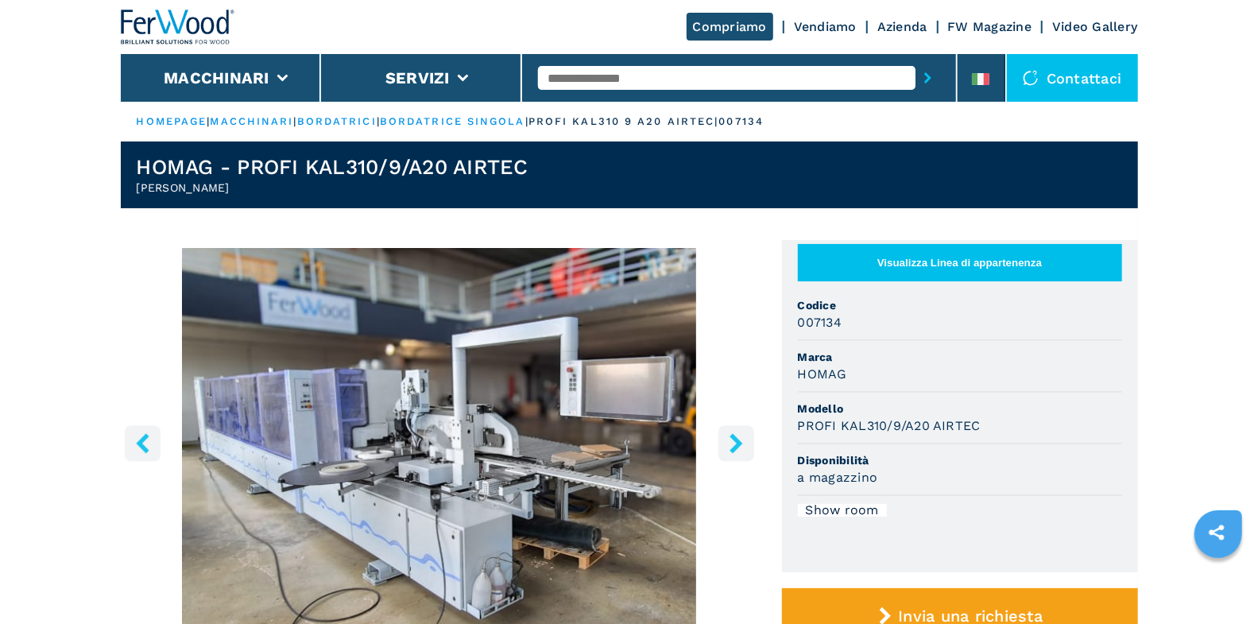
click at [739, 436] on icon "right-button" at bounding box center [736, 443] width 20 height 20
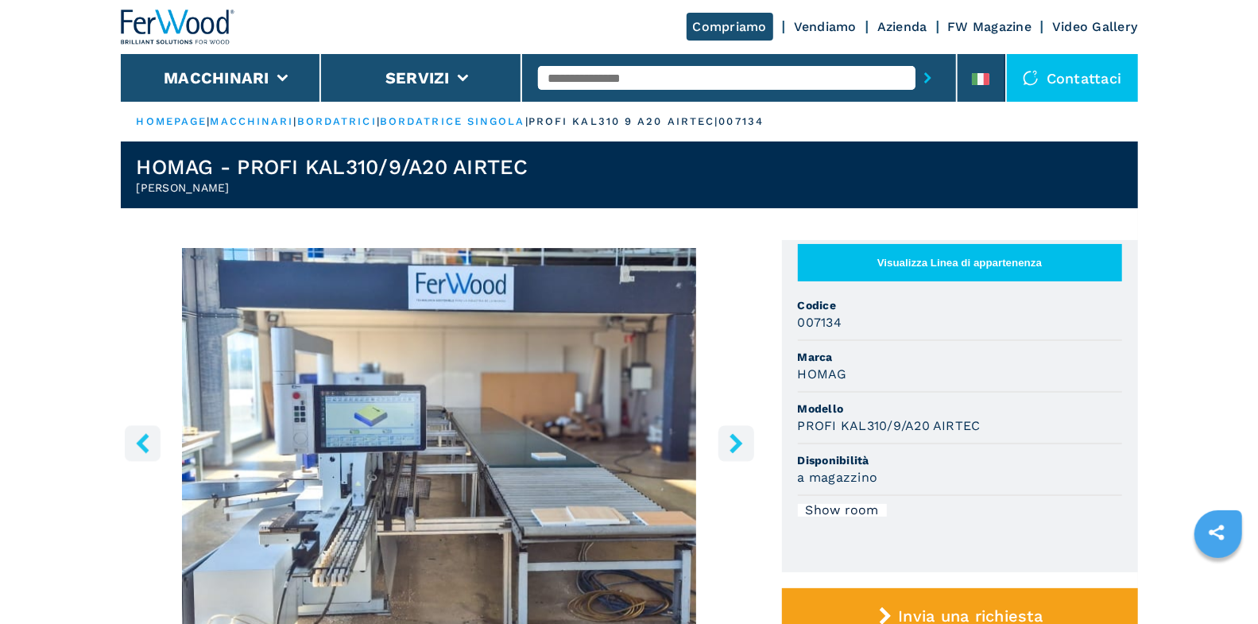
click at [733, 447] on icon "right-button" at bounding box center [735, 443] width 13 height 20
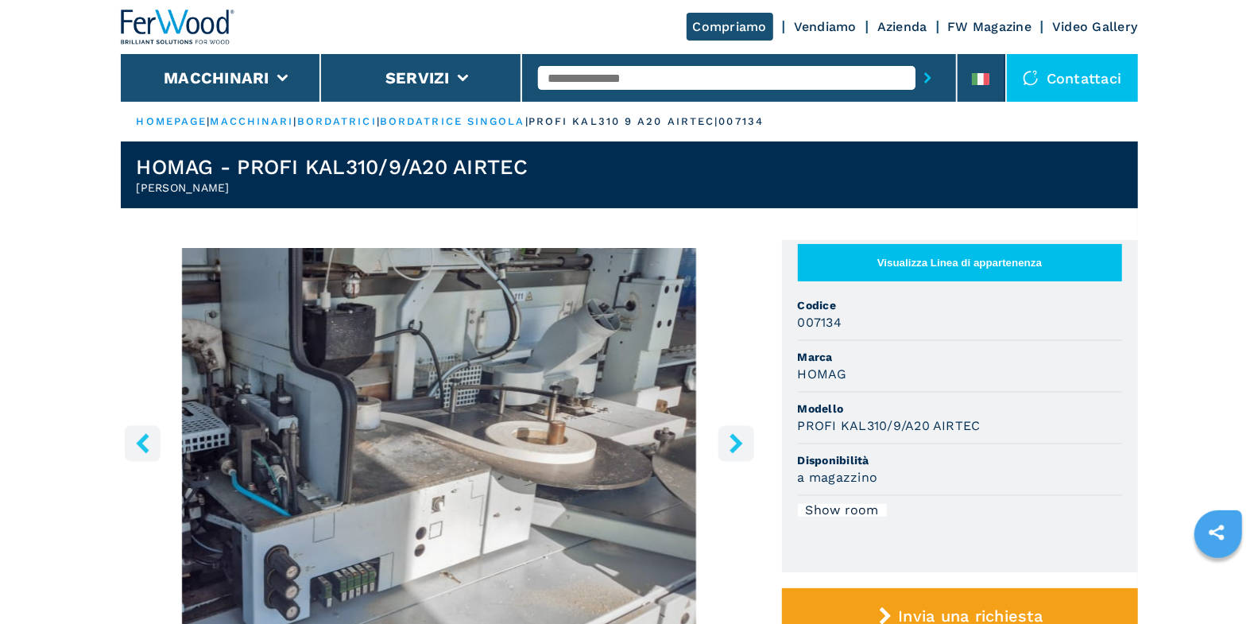
click at [733, 447] on icon "right-button" at bounding box center [735, 443] width 13 height 20
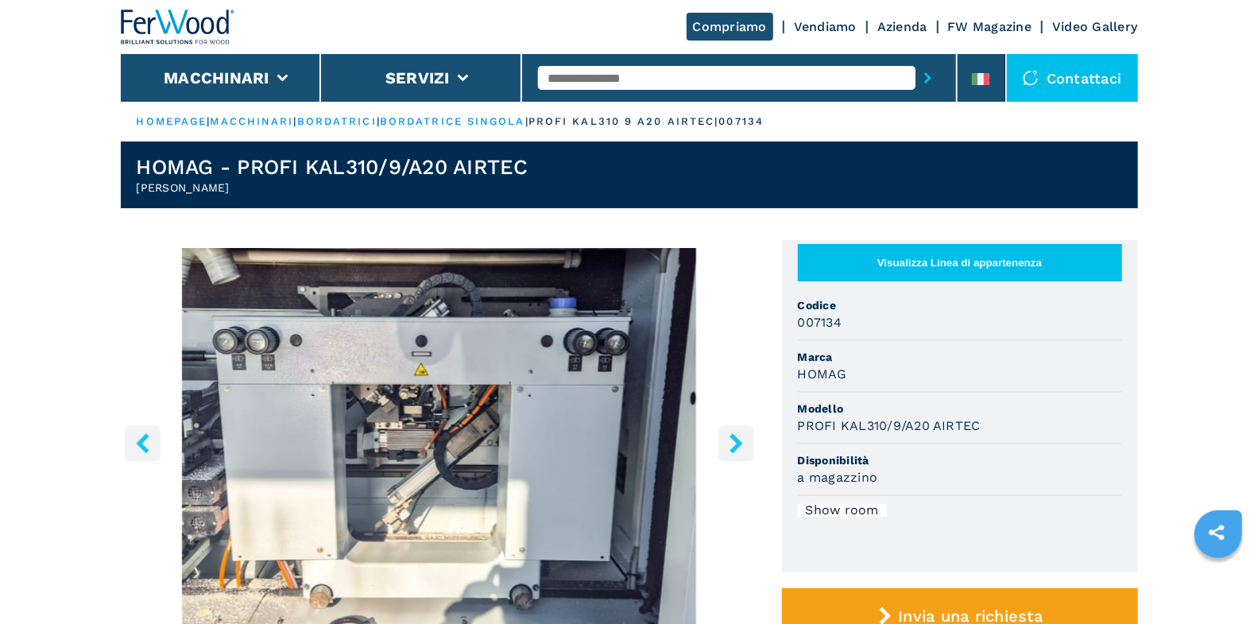
click at [733, 447] on icon "right-button" at bounding box center [735, 443] width 13 height 20
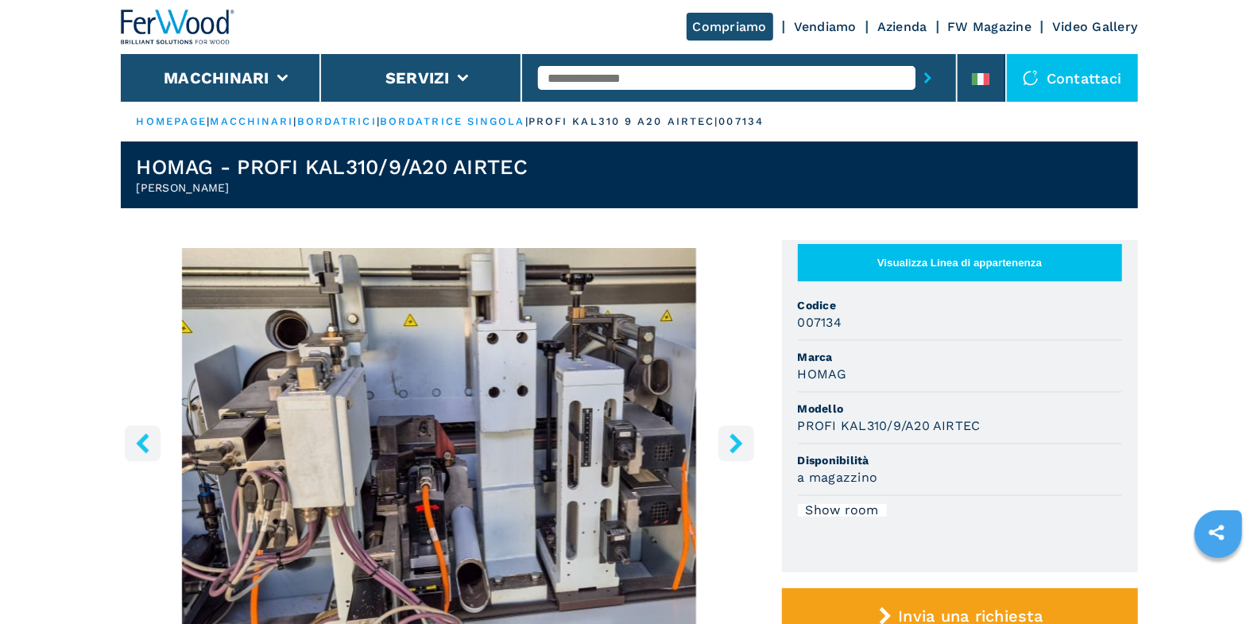
click at [733, 447] on icon "right-button" at bounding box center [735, 443] width 13 height 20
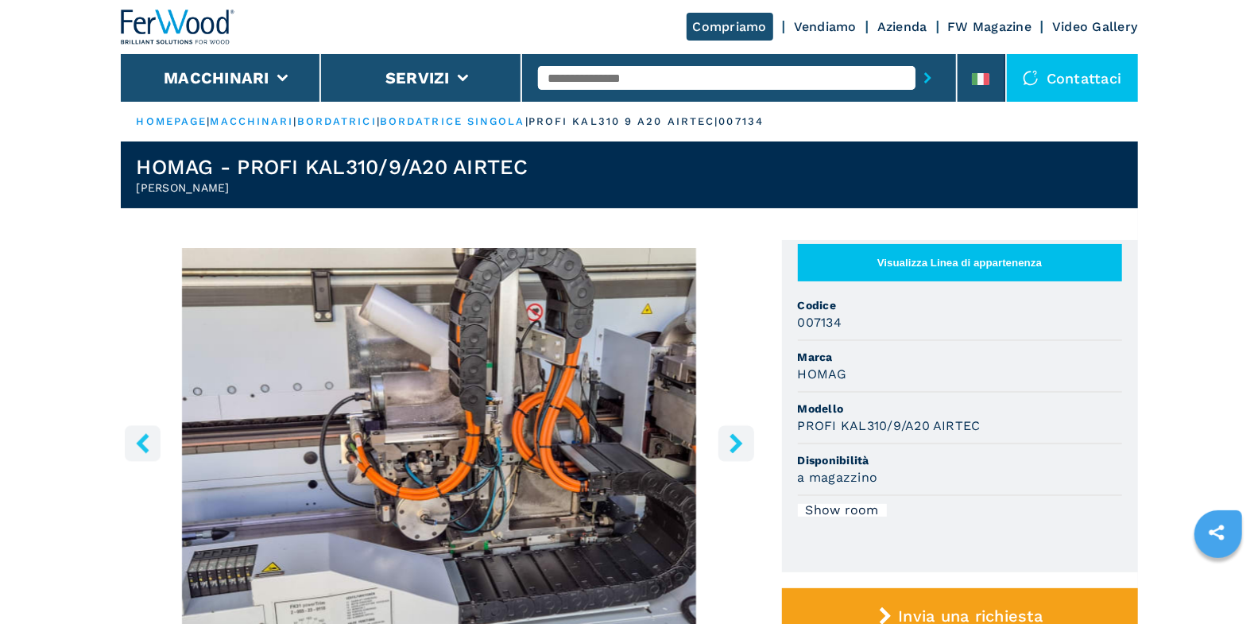
click at [320, 604] on img "Go to Slide 7" at bounding box center [439, 440] width 637 height 385
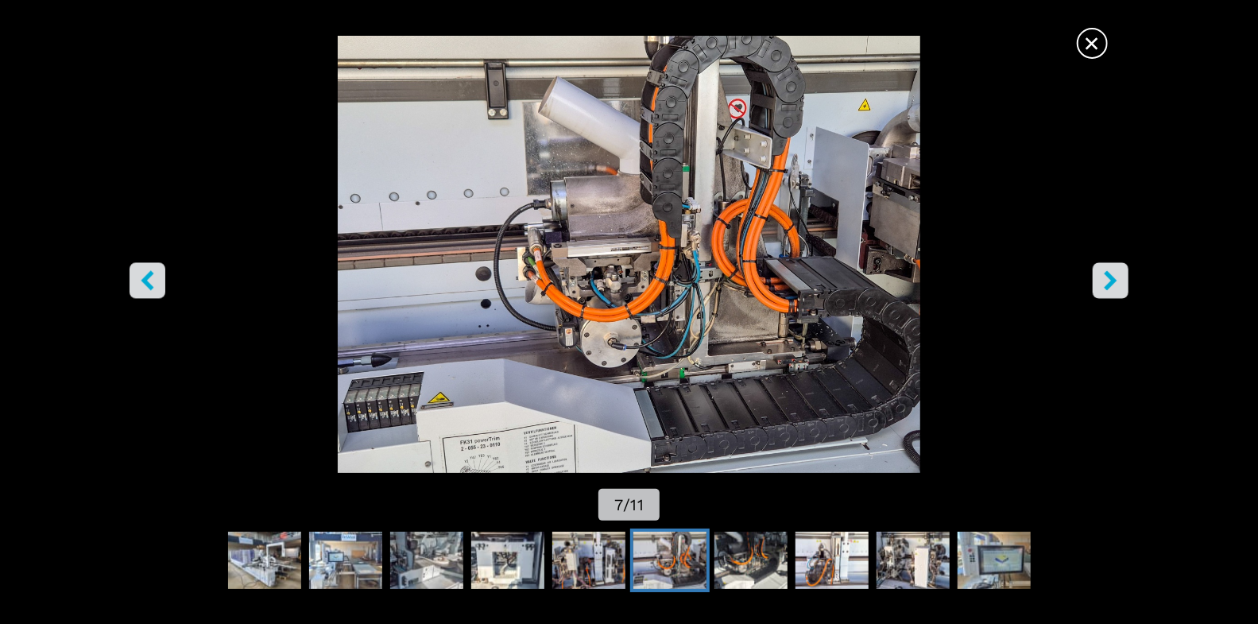
click at [1093, 50] on span "×" at bounding box center [1092, 40] width 28 height 28
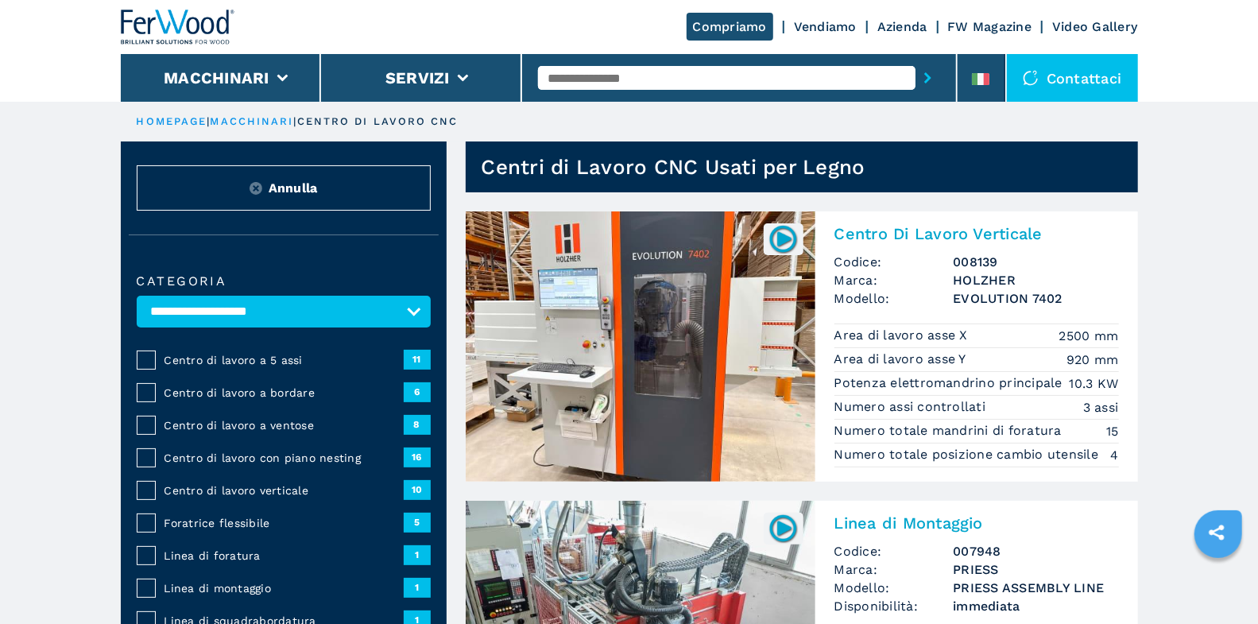
click at [244, 365] on span "Centro di lavoro a 5 assi" at bounding box center [283, 360] width 239 height 16
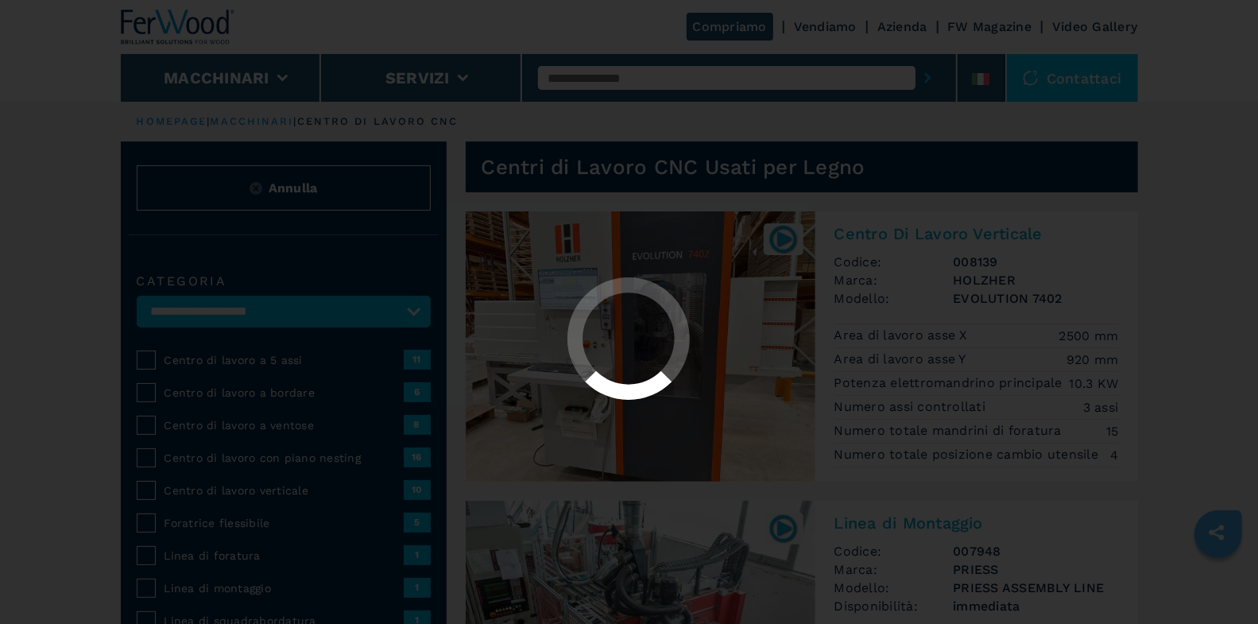
select select "**********"
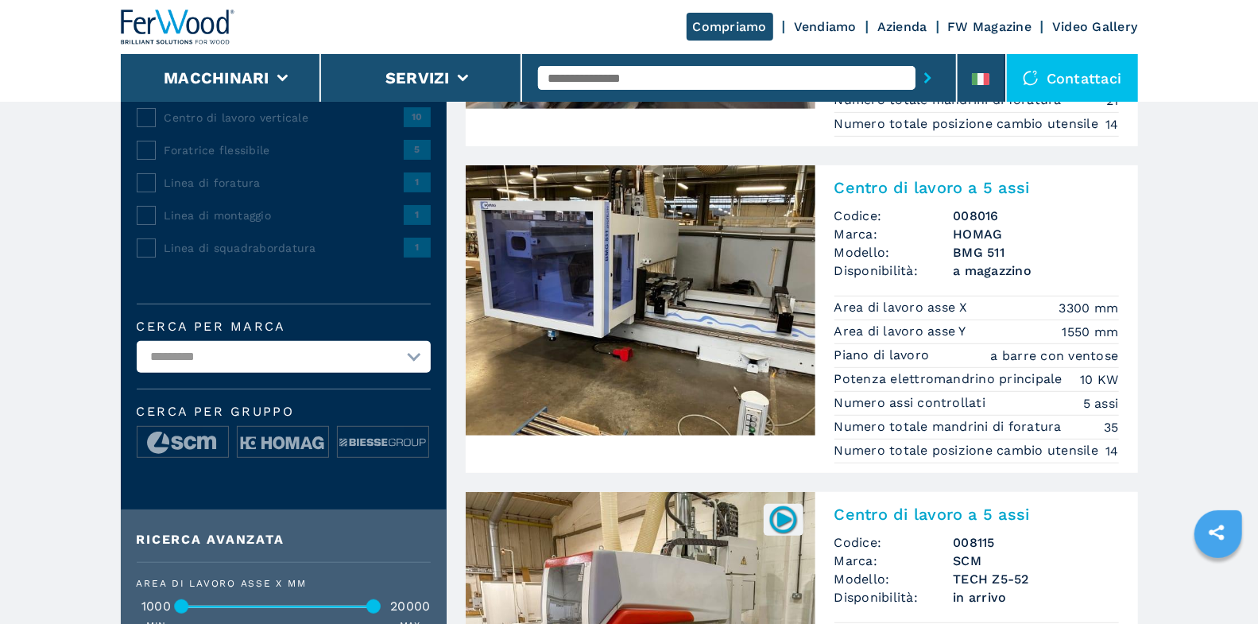
scroll to position [368, 0]
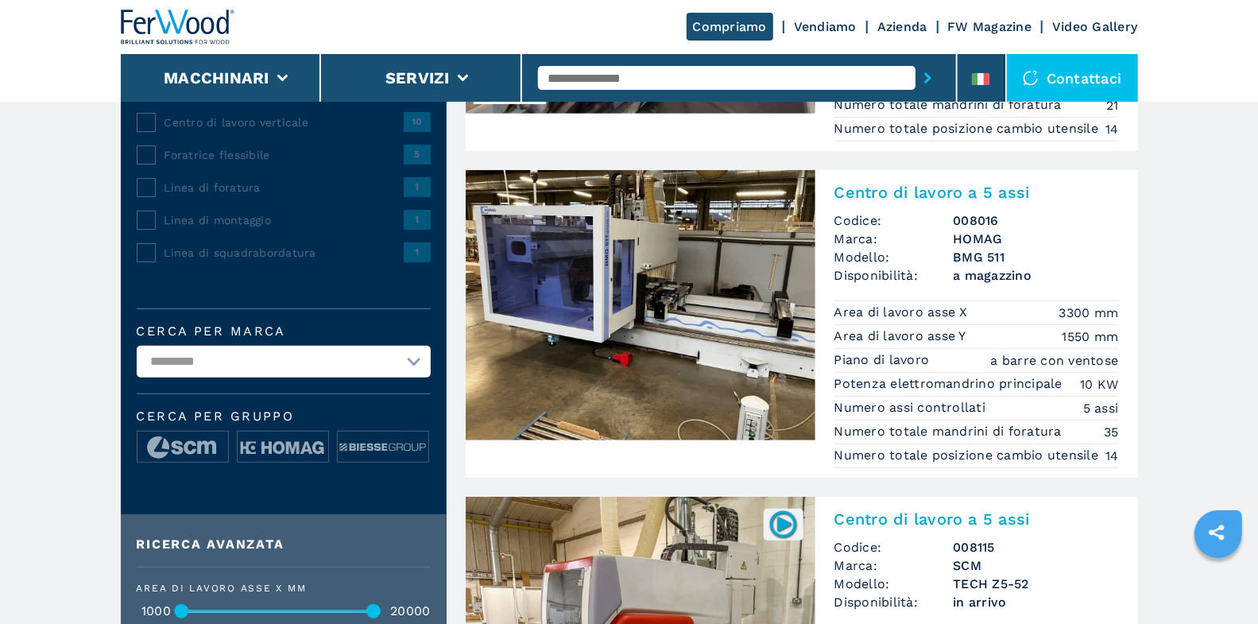
click at [896, 214] on span "Codice:" at bounding box center [893, 220] width 119 height 18
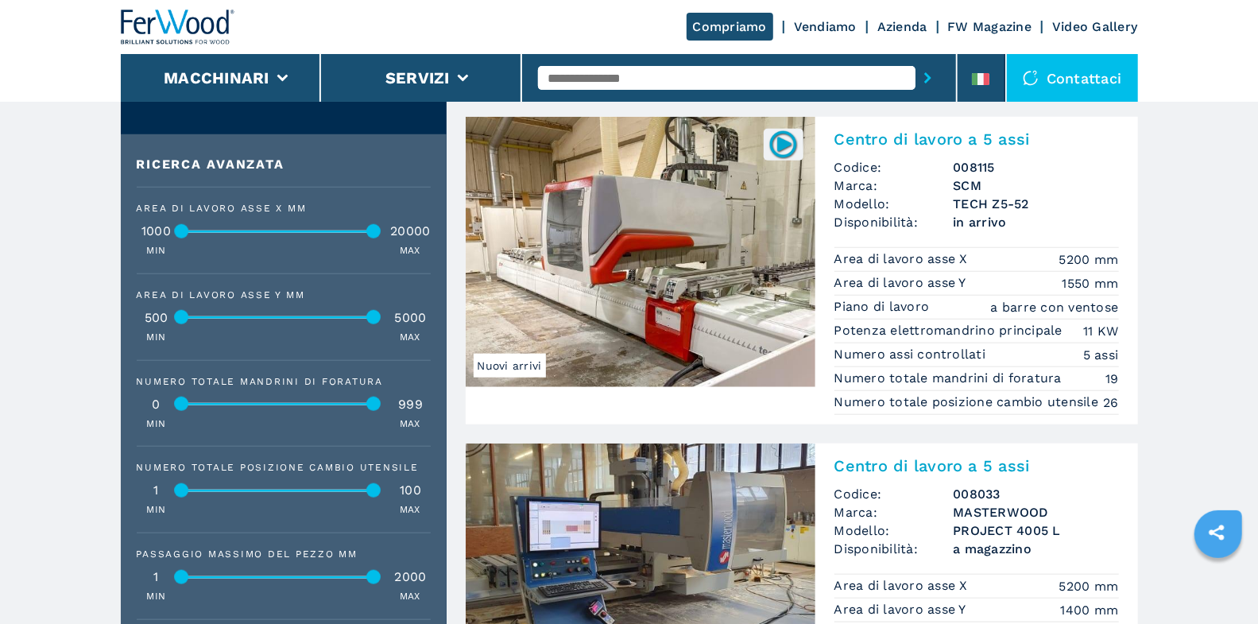
scroll to position [640, 0]
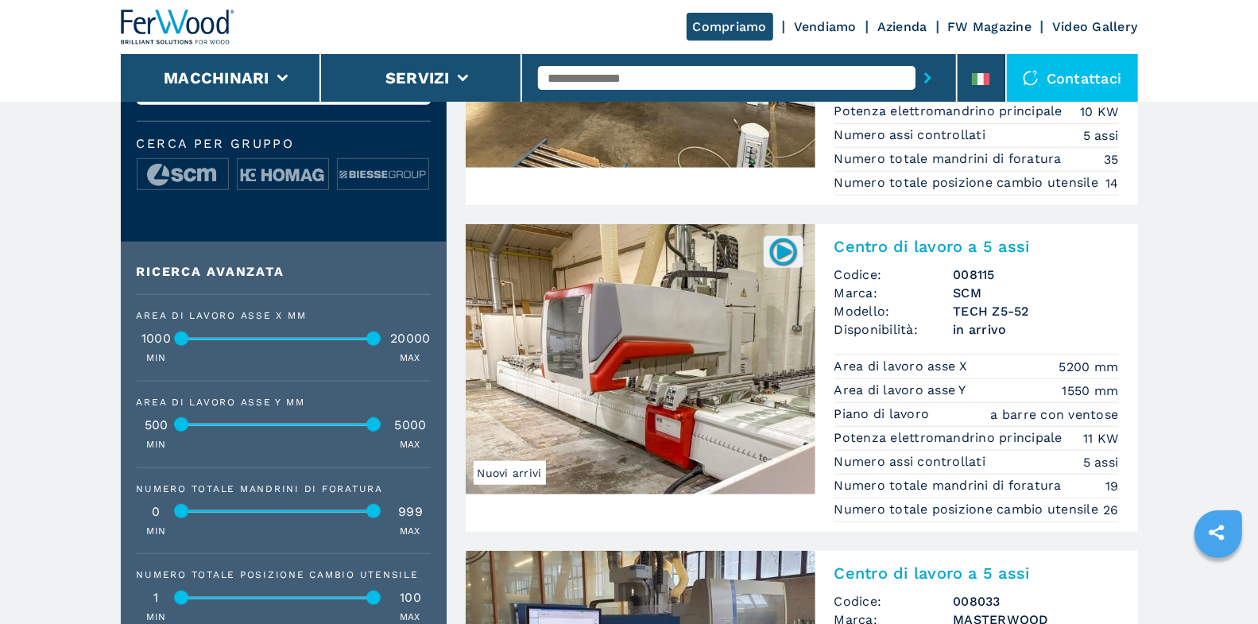
click at [894, 255] on div "Centro di lavoro a 5 assi Codice: 008115 Marca: SCM Modello: TECH Z5-52 Disponi…" at bounding box center [976, 377] width 323 height 307
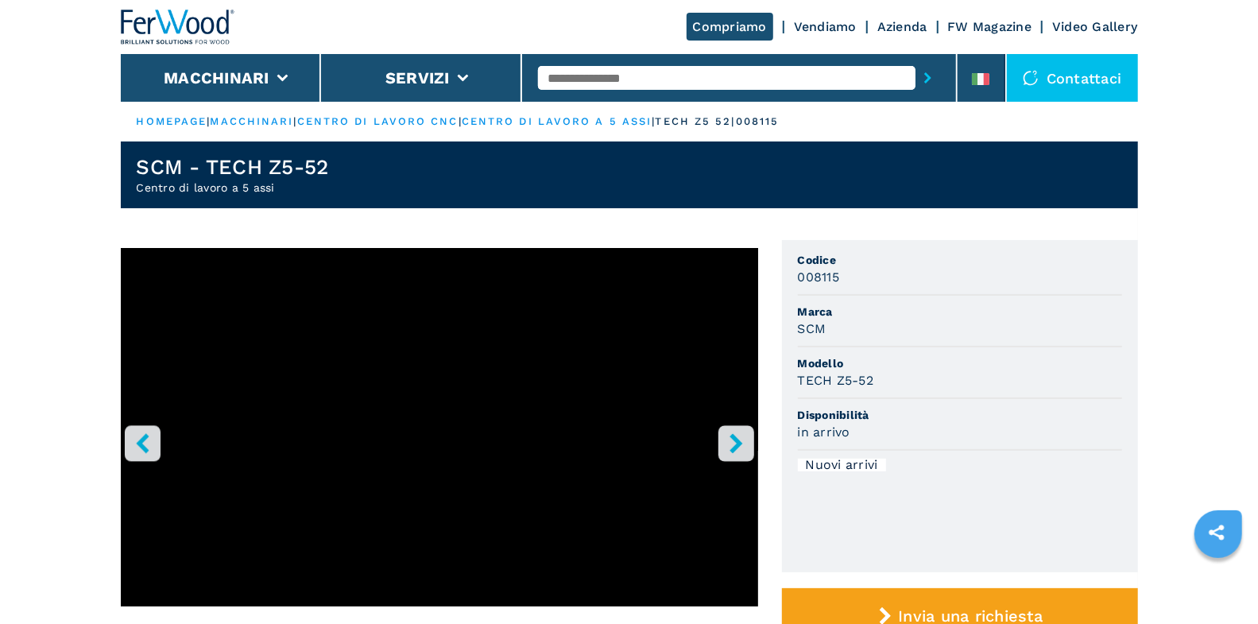
click at [729, 449] on icon "right-button" at bounding box center [736, 443] width 20 height 20
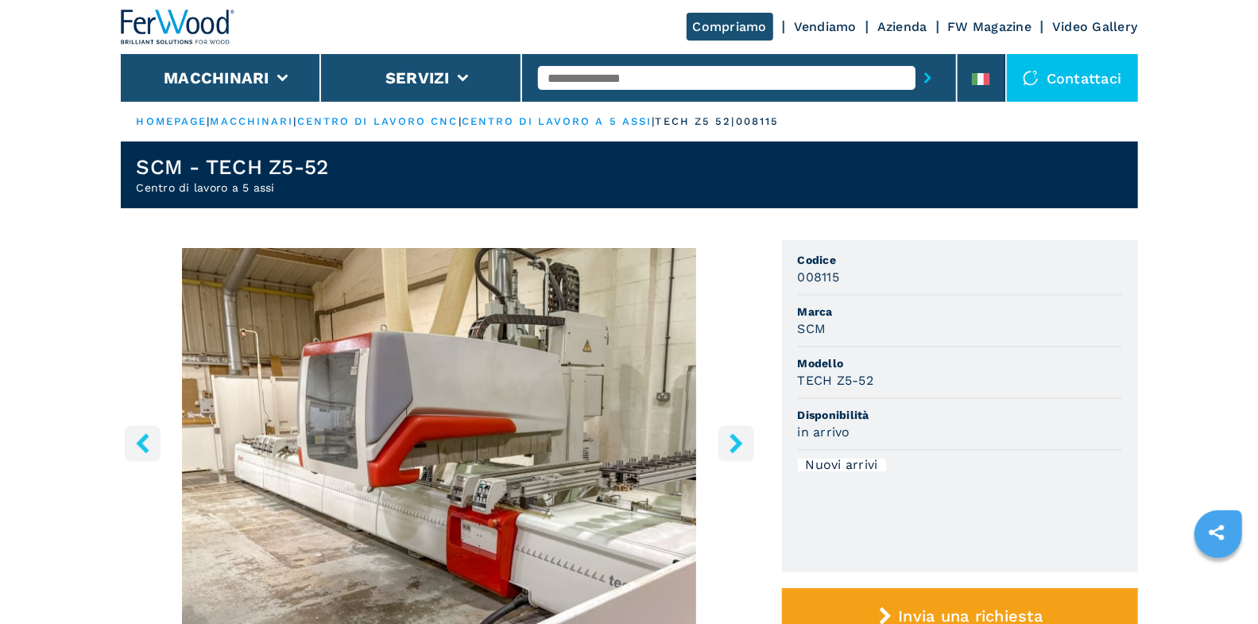
click at [731, 447] on icon "right-button" at bounding box center [736, 443] width 20 height 20
click at [747, 441] on button "right-button" at bounding box center [736, 443] width 36 height 36
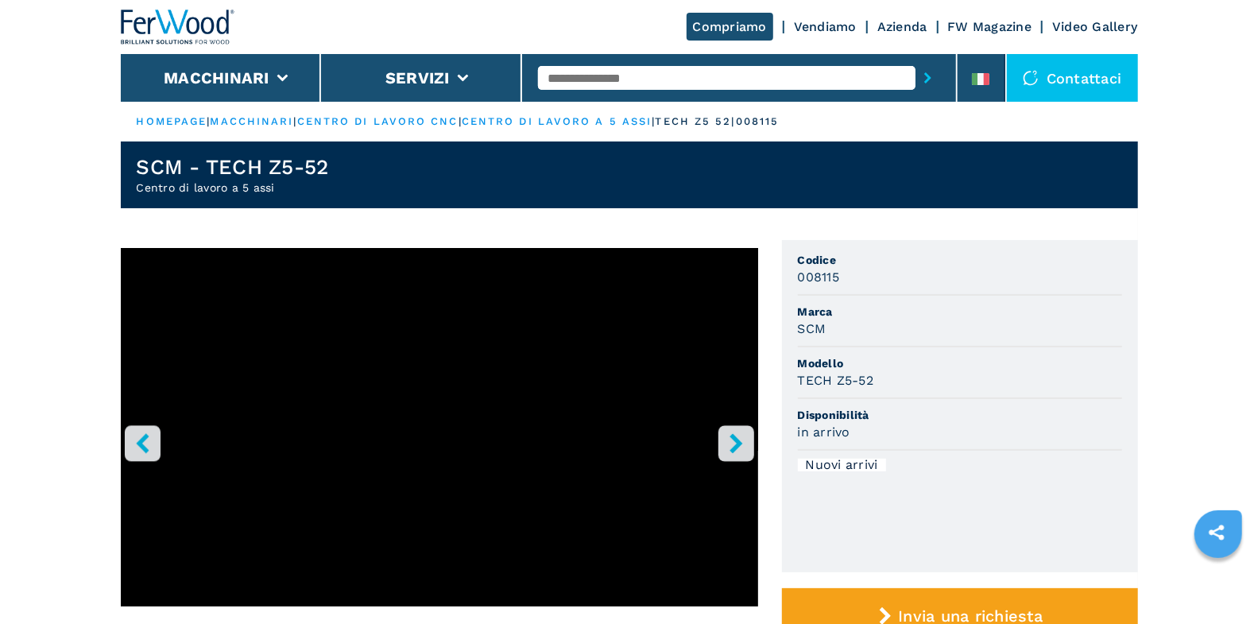
select select "**********"
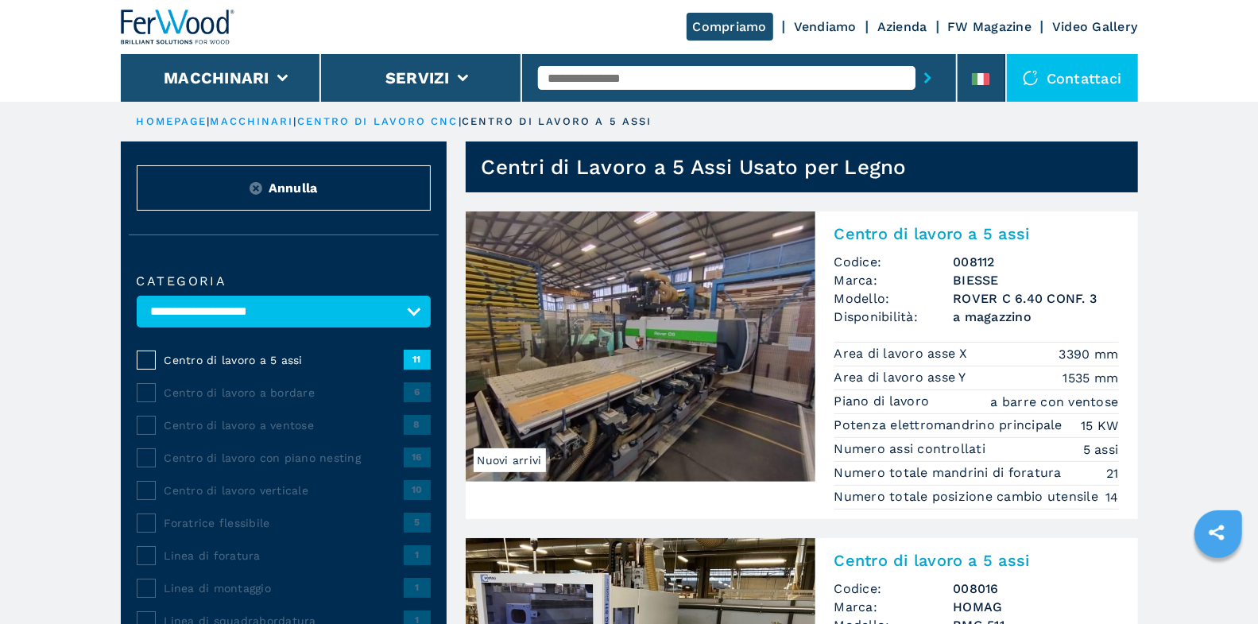
click at [948, 229] on h2 "Centro di lavoro a 5 assi" at bounding box center [976, 233] width 284 height 19
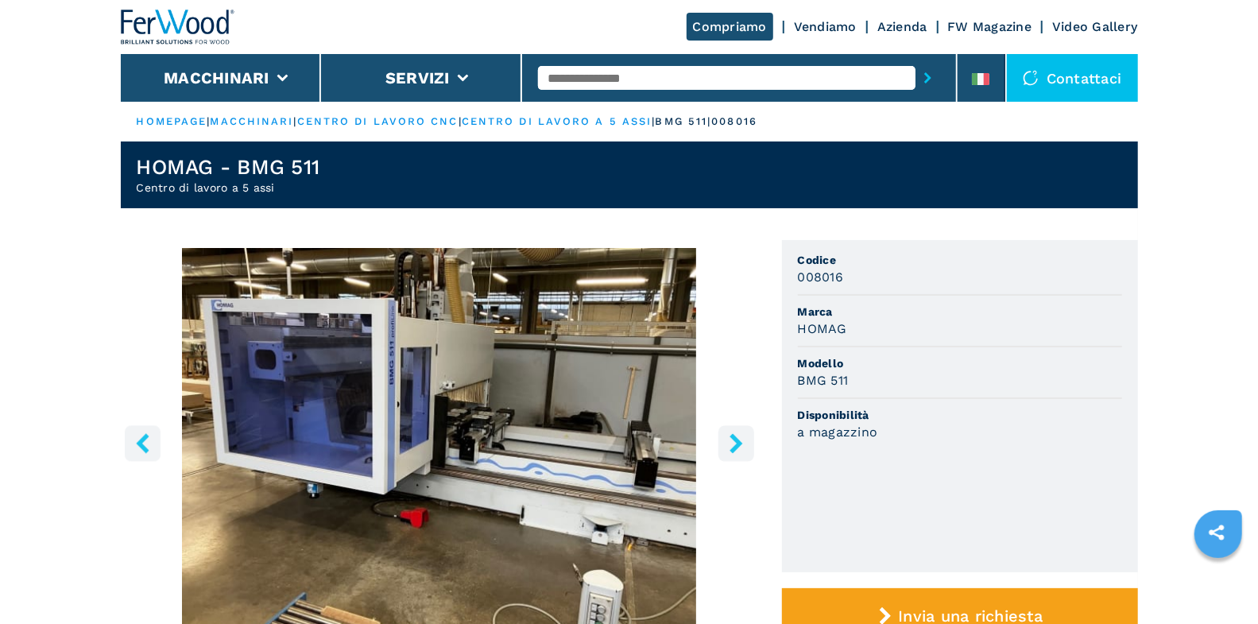
click at [743, 439] on icon "right-button" at bounding box center [736, 443] width 20 height 20
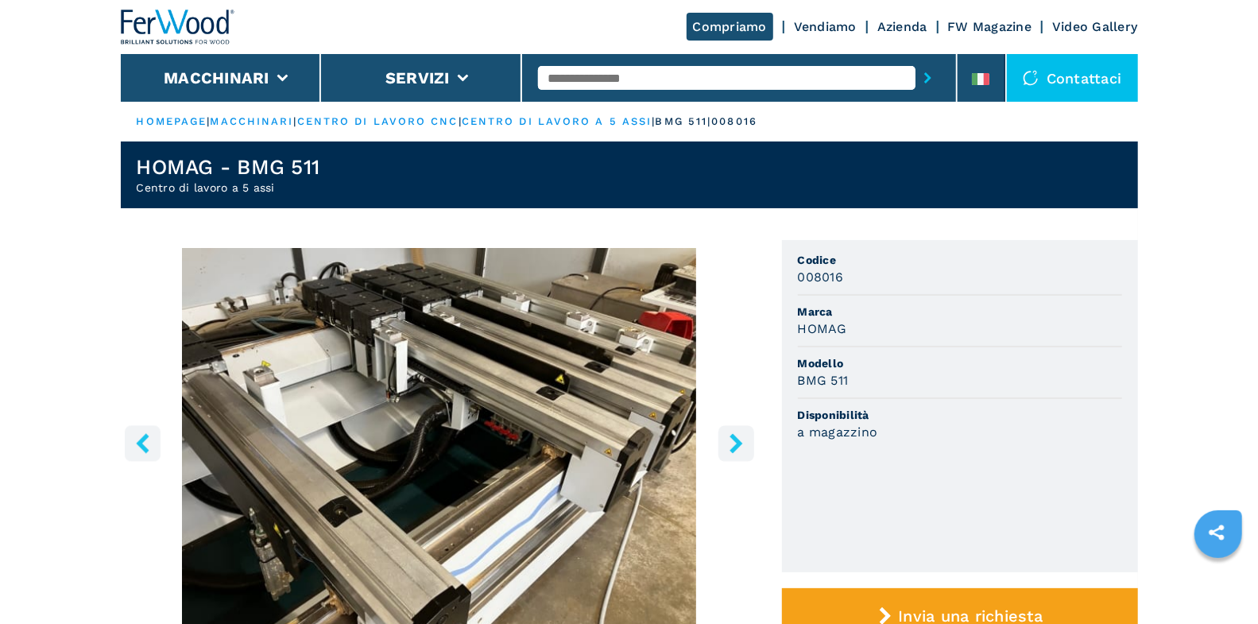
click at [743, 439] on icon "right-button" at bounding box center [736, 443] width 20 height 20
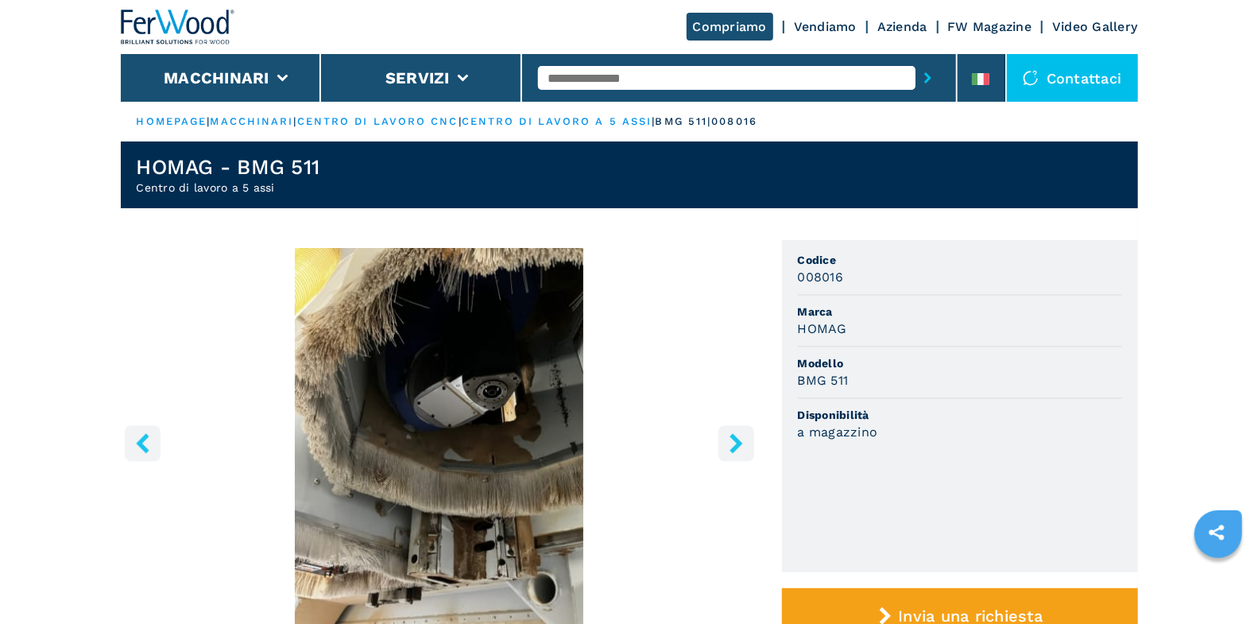
click at [740, 439] on icon "right-button" at bounding box center [736, 443] width 20 height 20
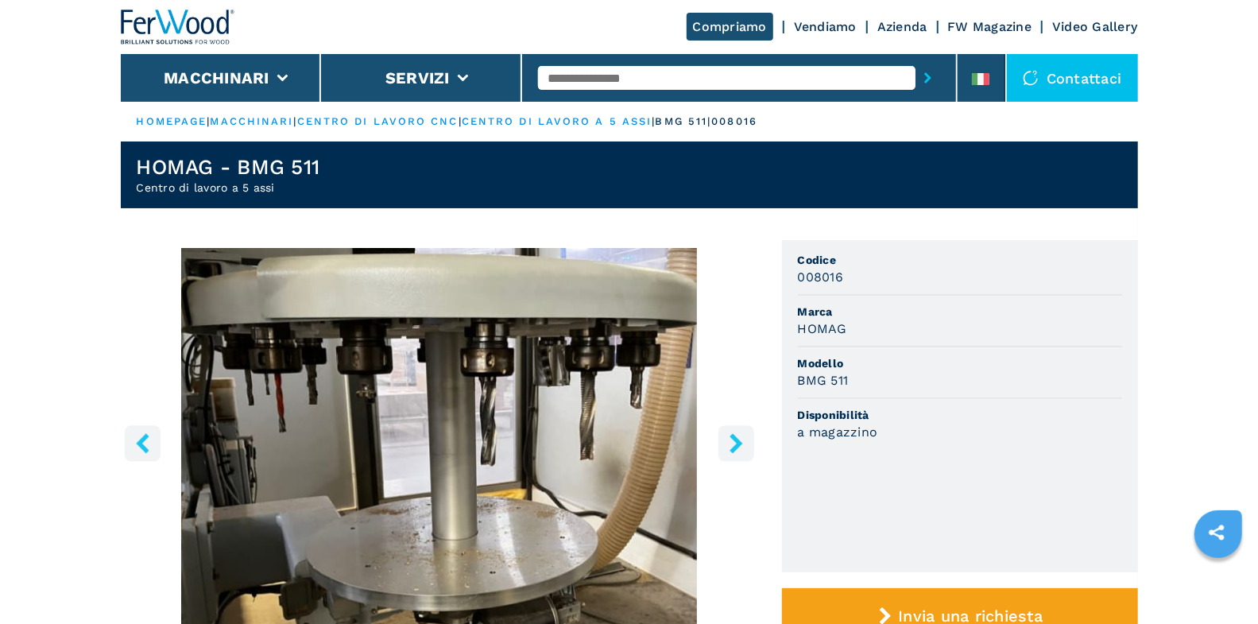
click at [740, 439] on icon "right-button" at bounding box center [736, 443] width 20 height 20
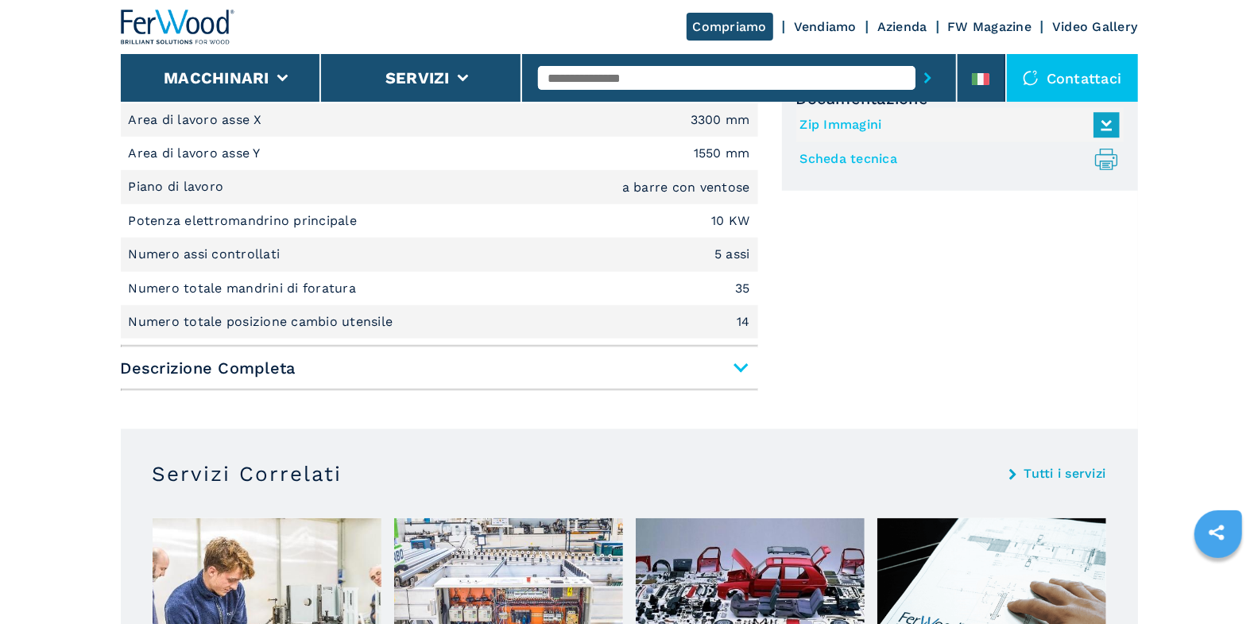
scroll to position [600, 0]
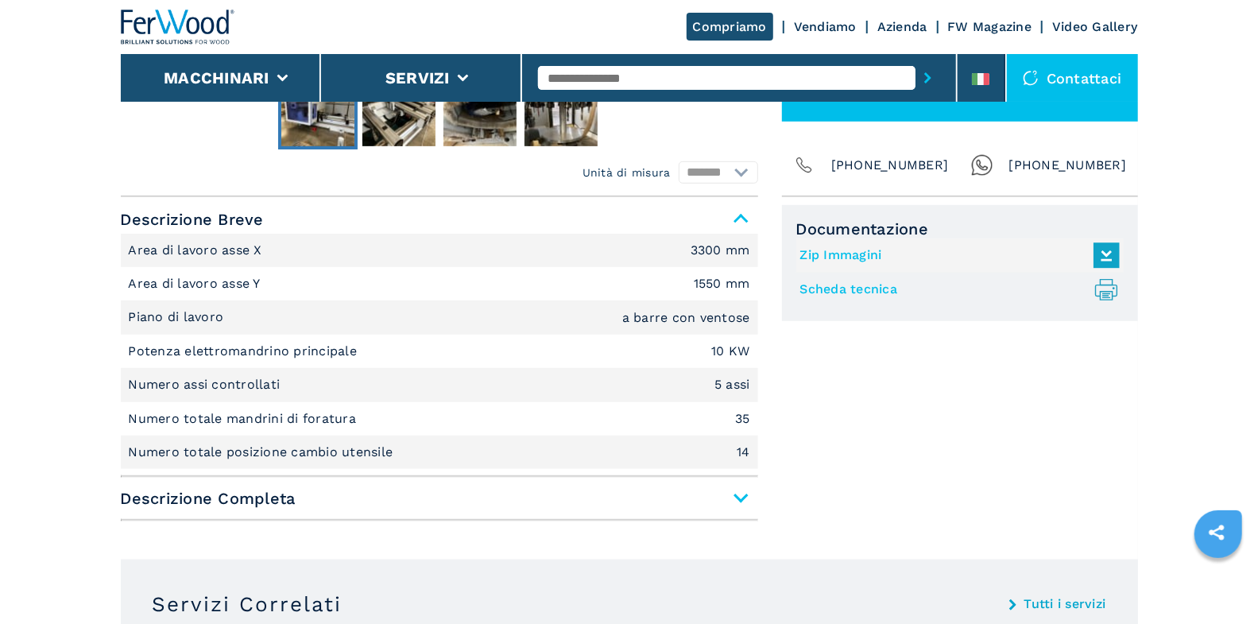
click at [746, 495] on span "Descrizione Completa" at bounding box center [439, 498] width 637 height 29
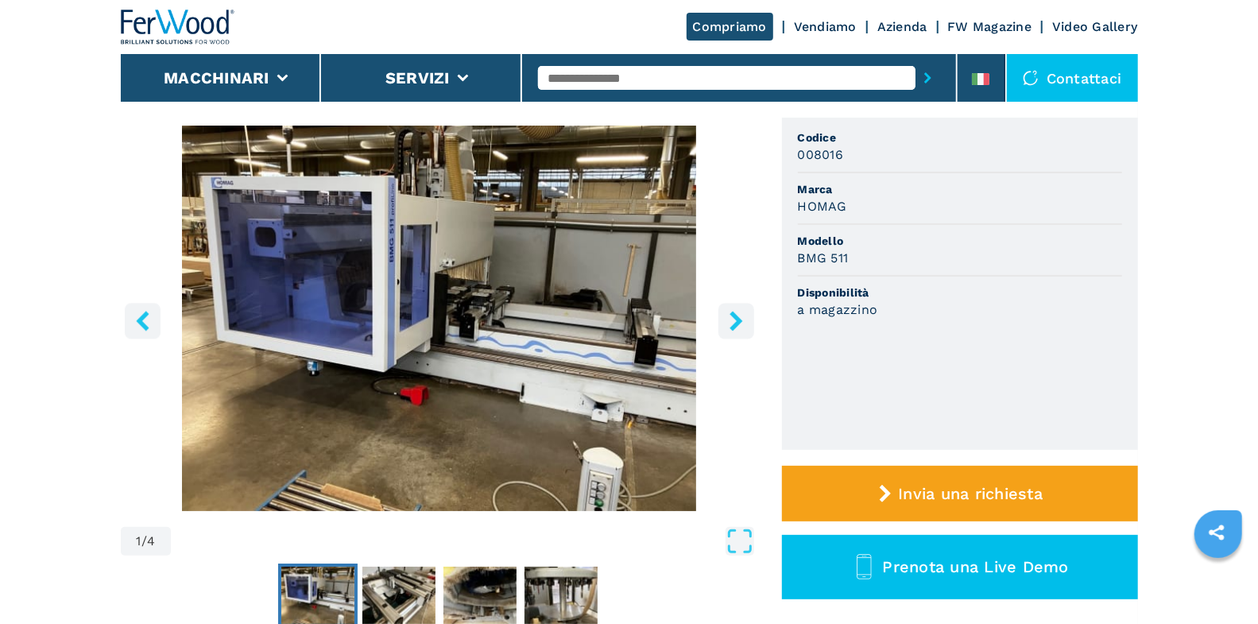
scroll to position [0, 0]
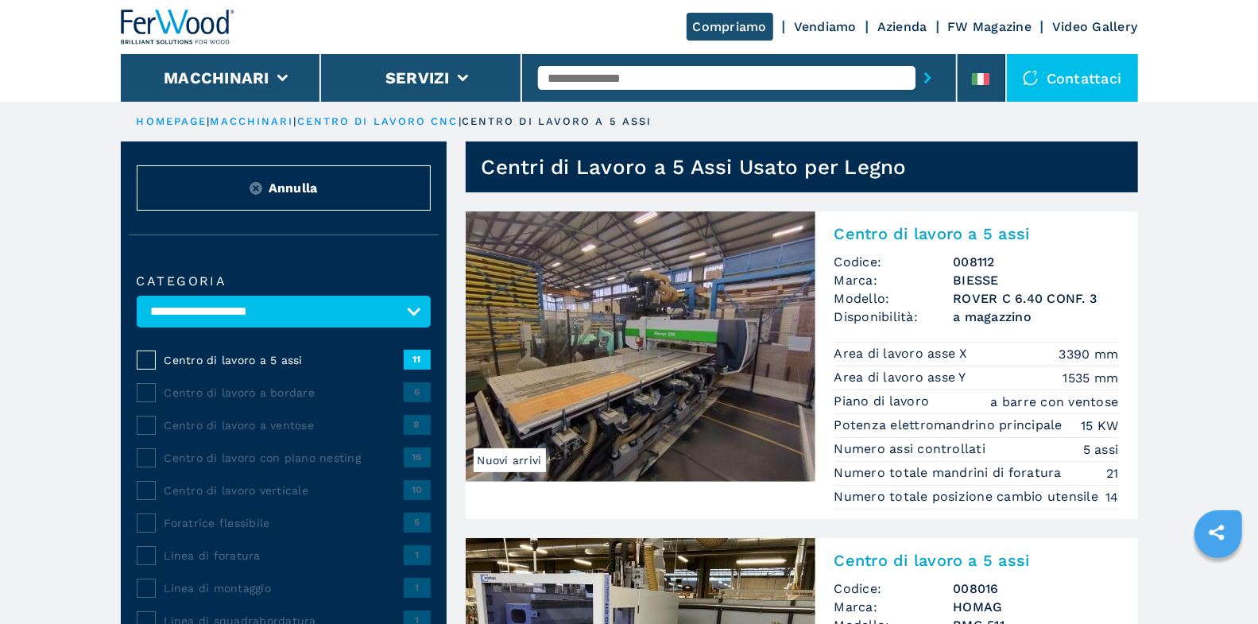
click at [294, 394] on span "Centro di lavoro a bordare" at bounding box center [283, 393] width 239 height 16
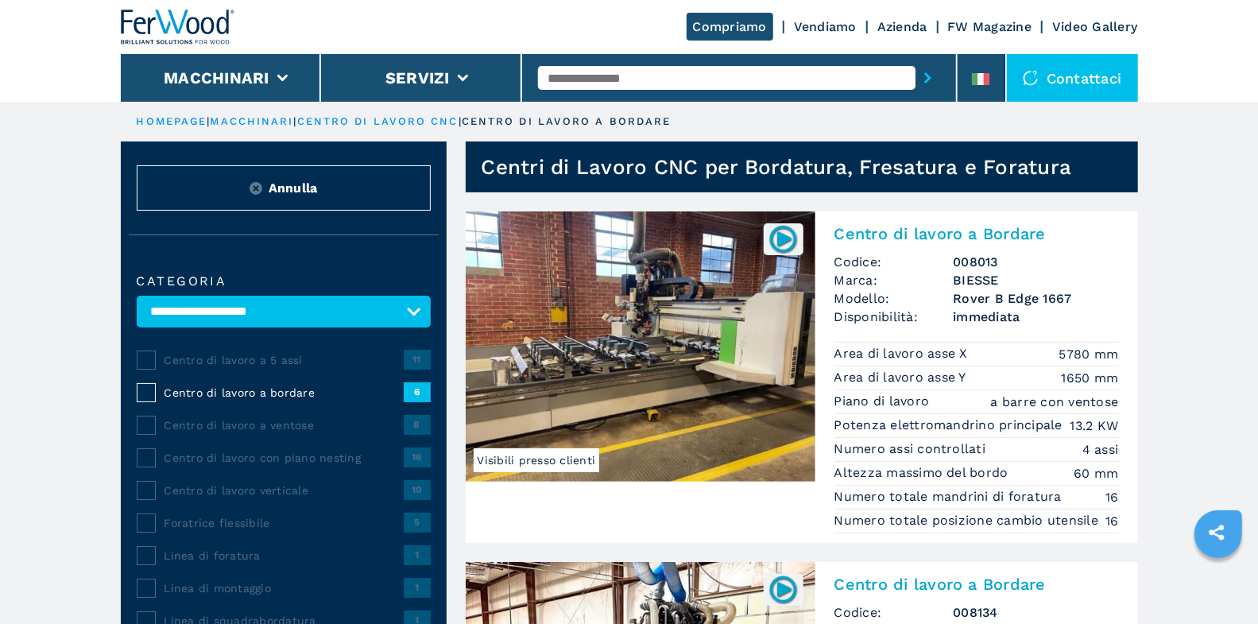
click at [586, 83] on input "text" at bounding box center [726, 78] width 377 height 24
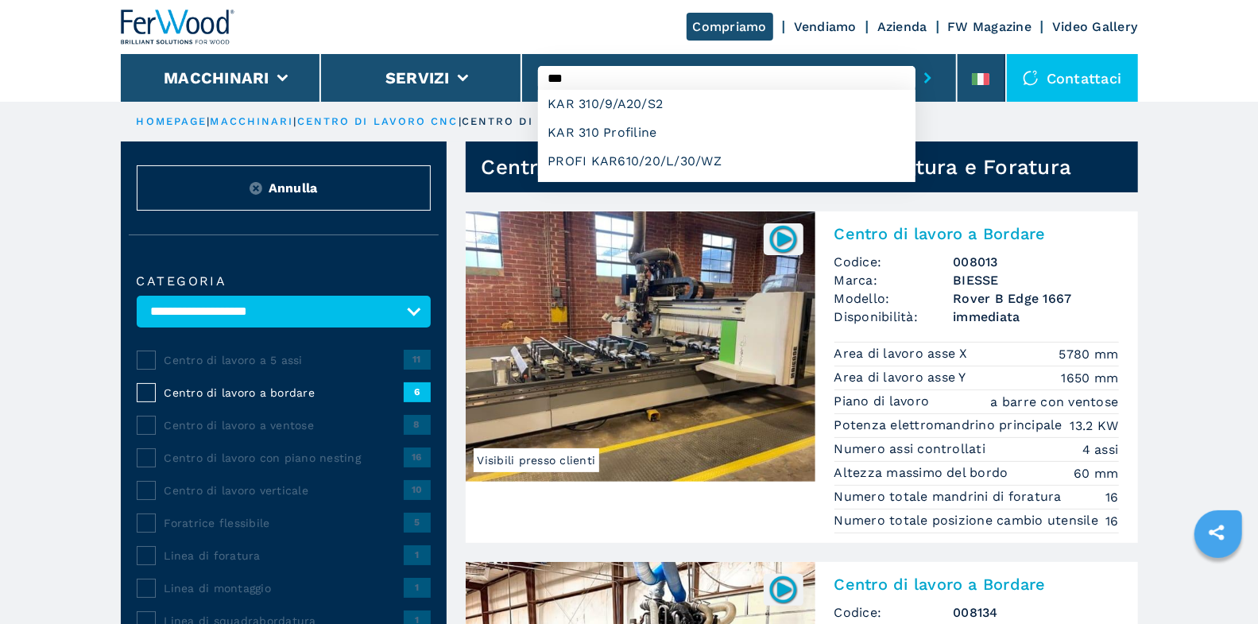
type input "***"
click at [915, 60] on button "submit-button" at bounding box center [927, 78] width 25 height 37
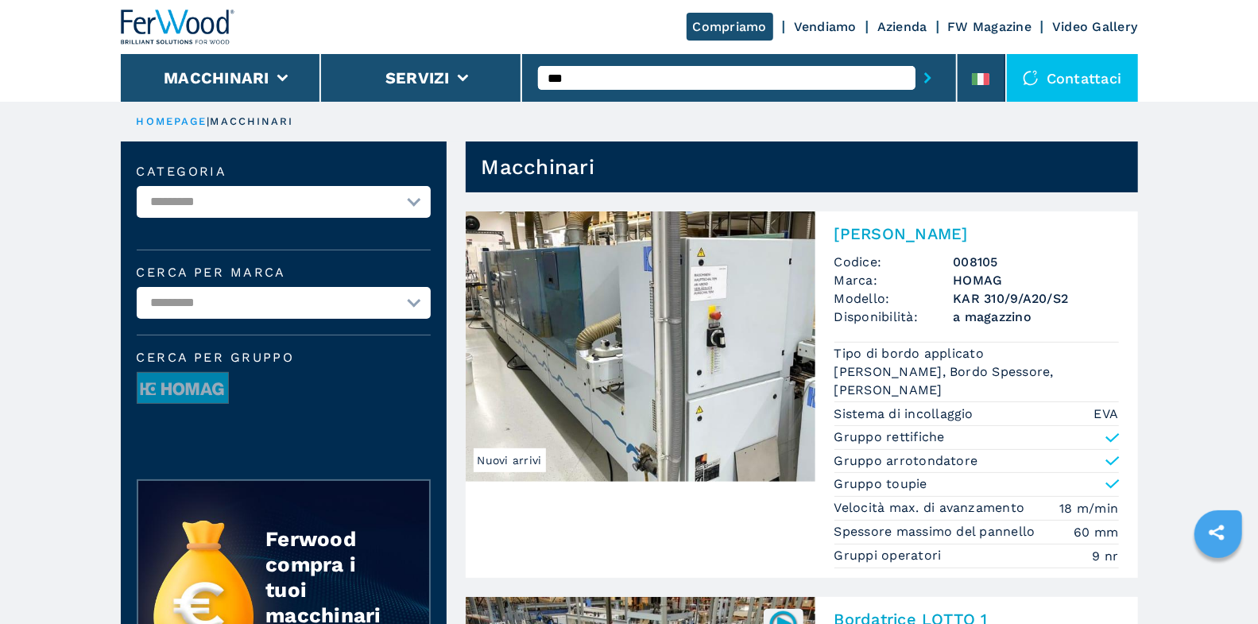
click at [861, 245] on div "[PERSON_NAME] Codice: 008105 Marca: HOMAG Modello: KAR 310/9/A20/S2 Disponibili…" at bounding box center [976, 394] width 323 height 366
